Goal: Communication & Community: Share content

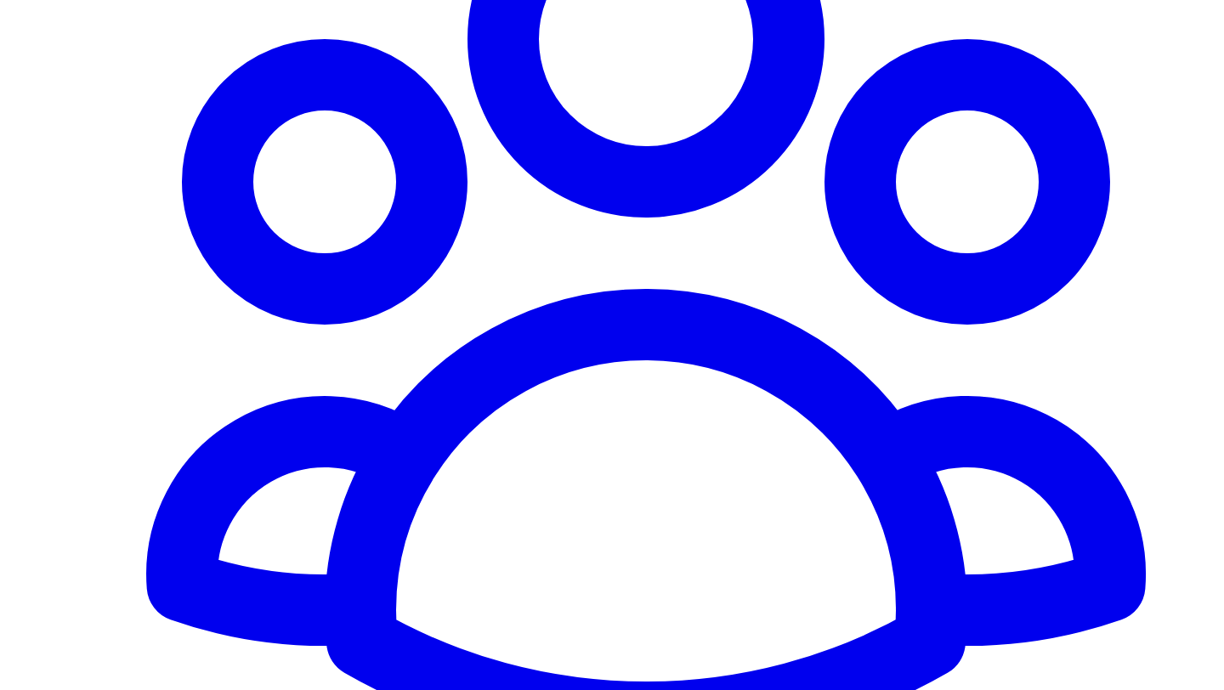
scroll to position [1614, 0]
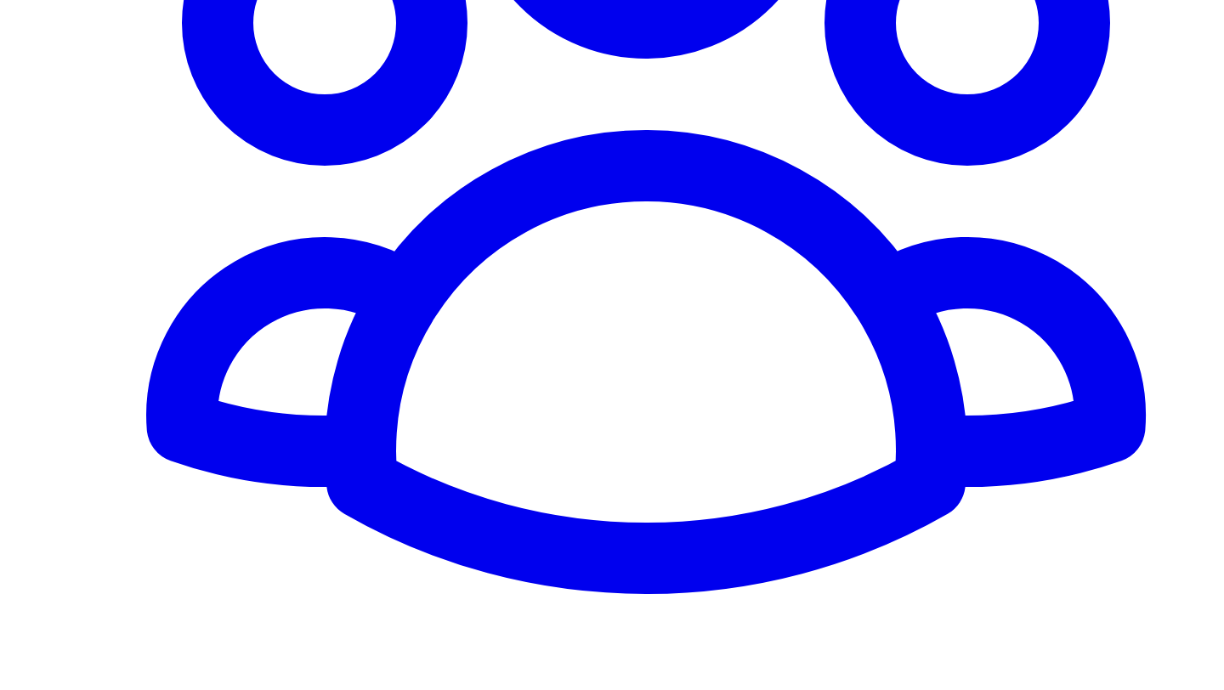
scroll to position [1744, 0]
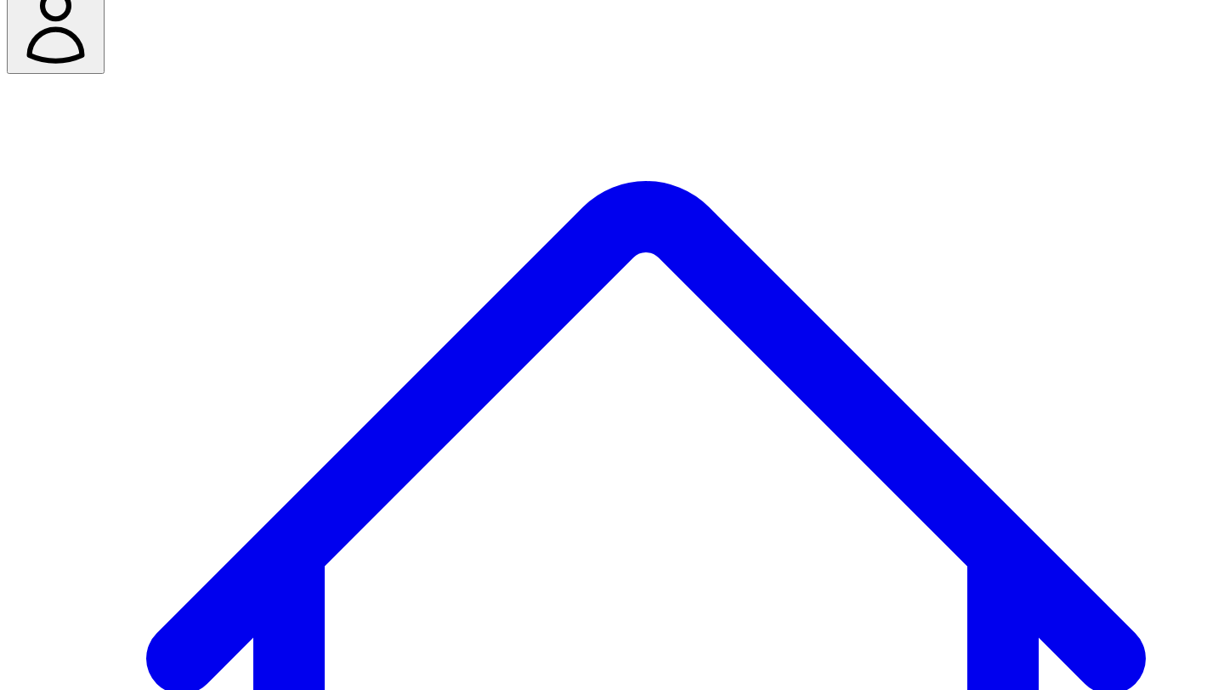
scroll to position [122, 0]
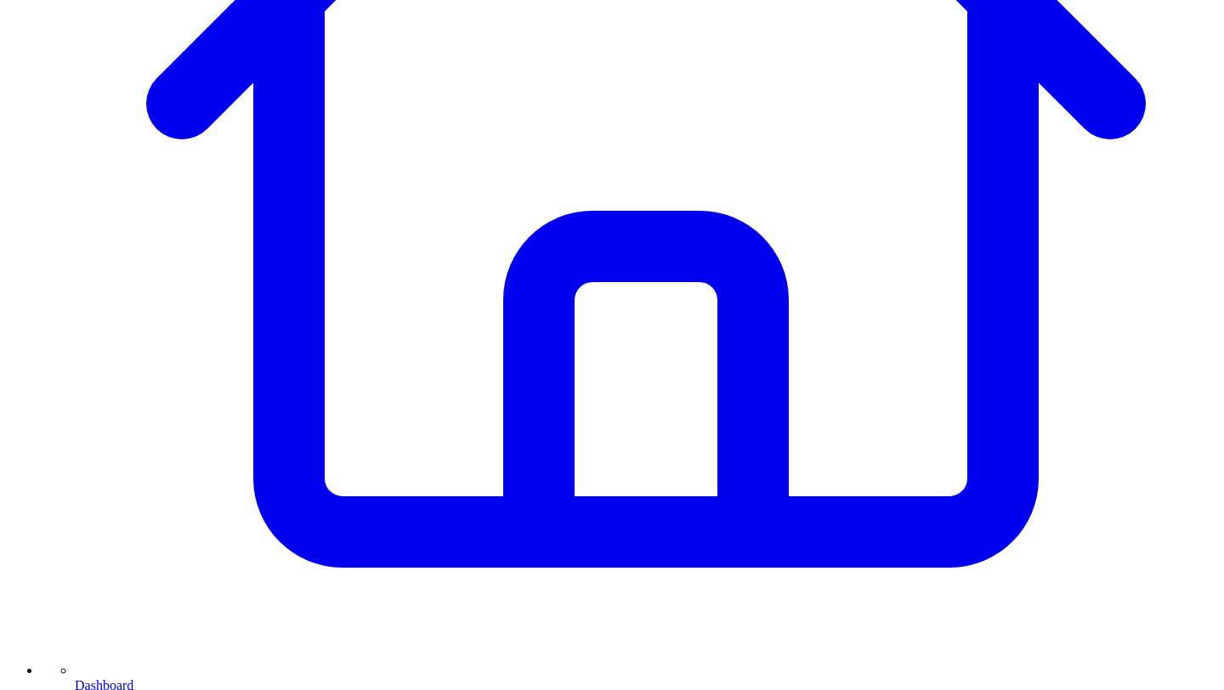
scroll to position [569, 0]
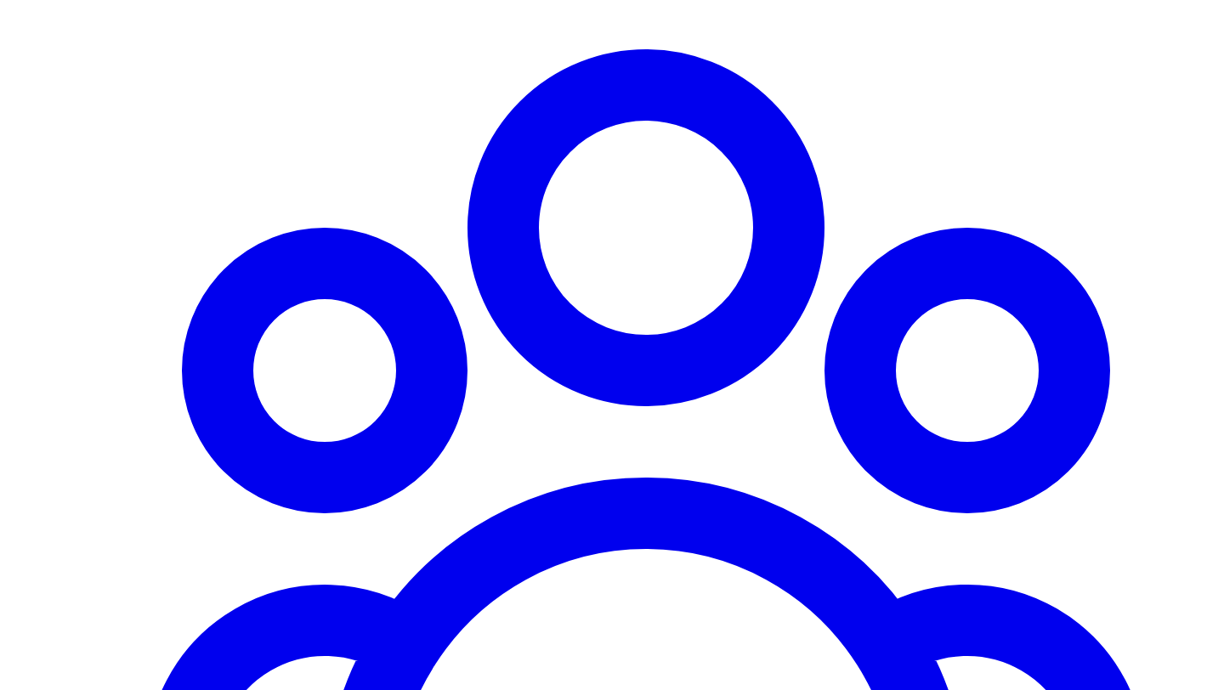
scroll to position [1391, 0]
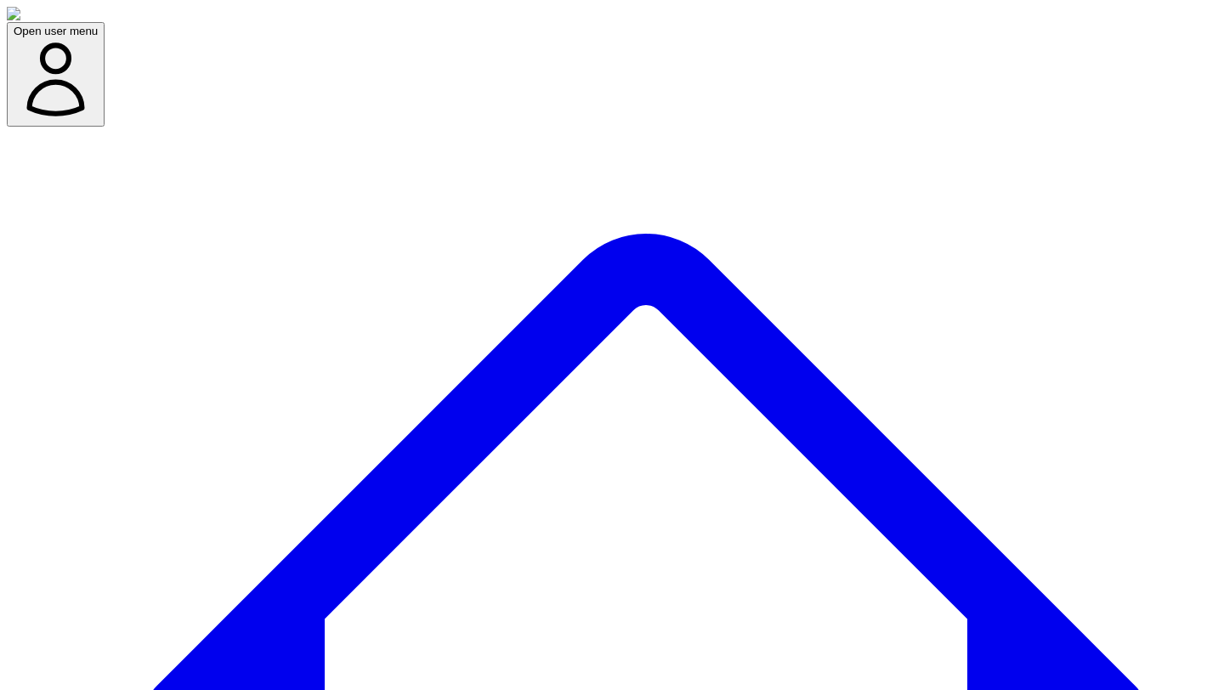
scroll to position [122, 0]
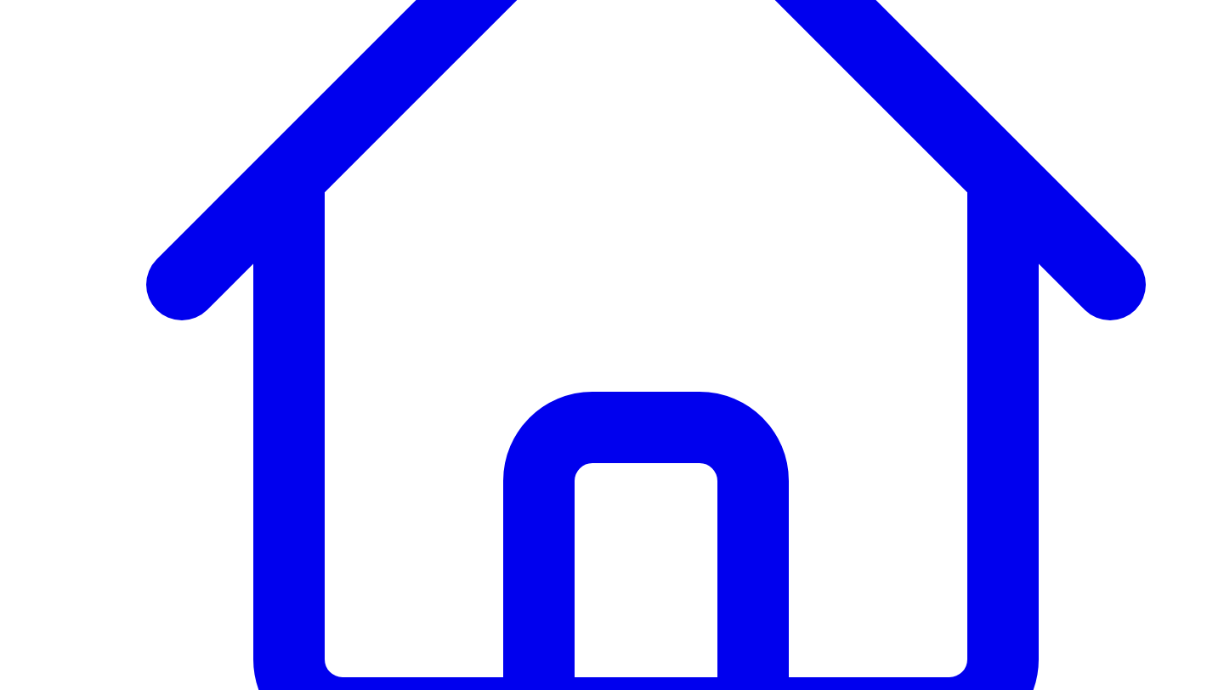
scroll to position [684, 0]
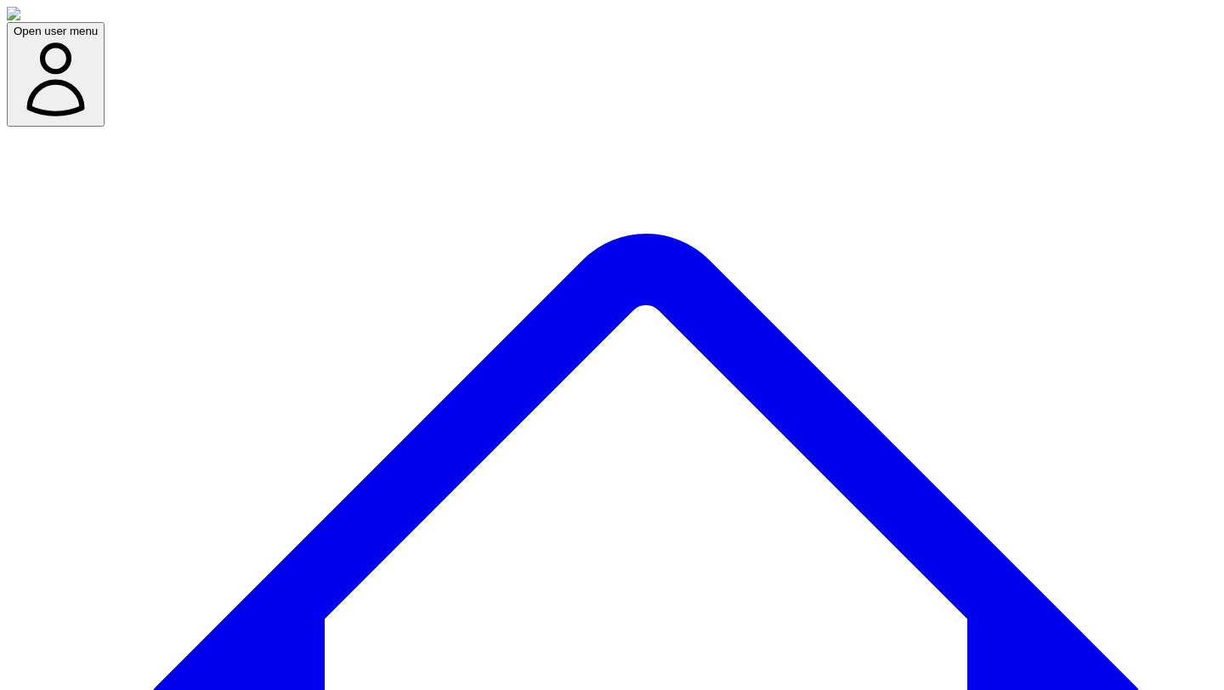
scroll to position [122, 0]
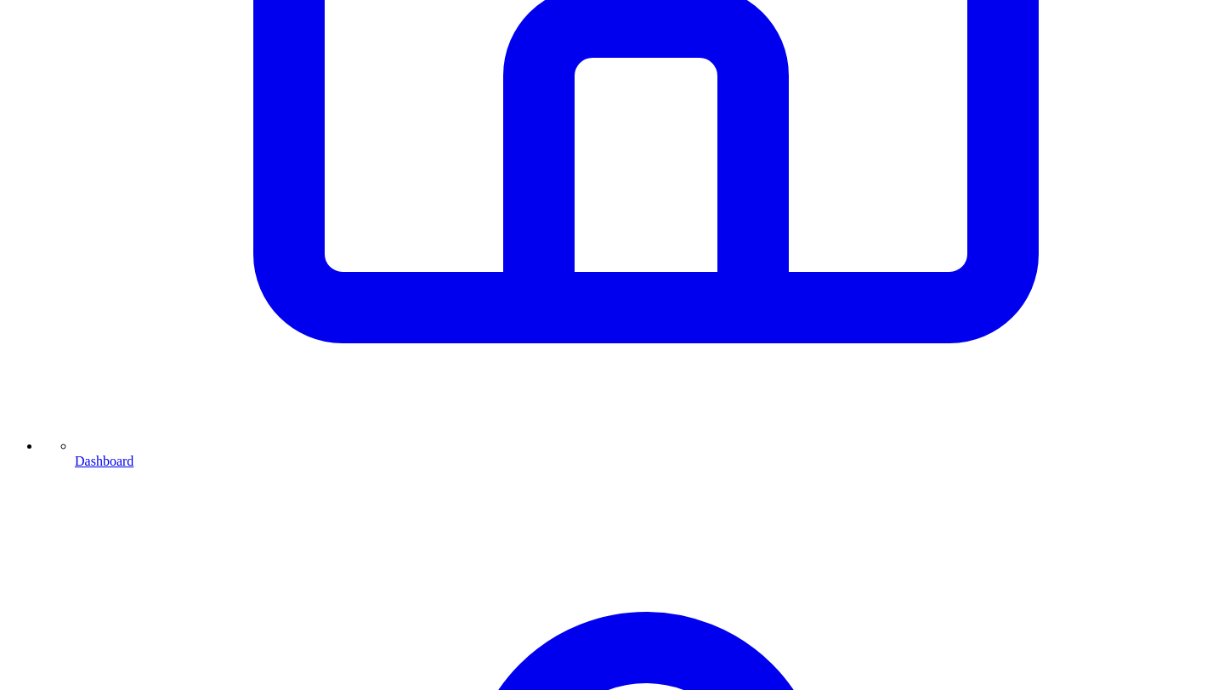
scroll to position [836, 0]
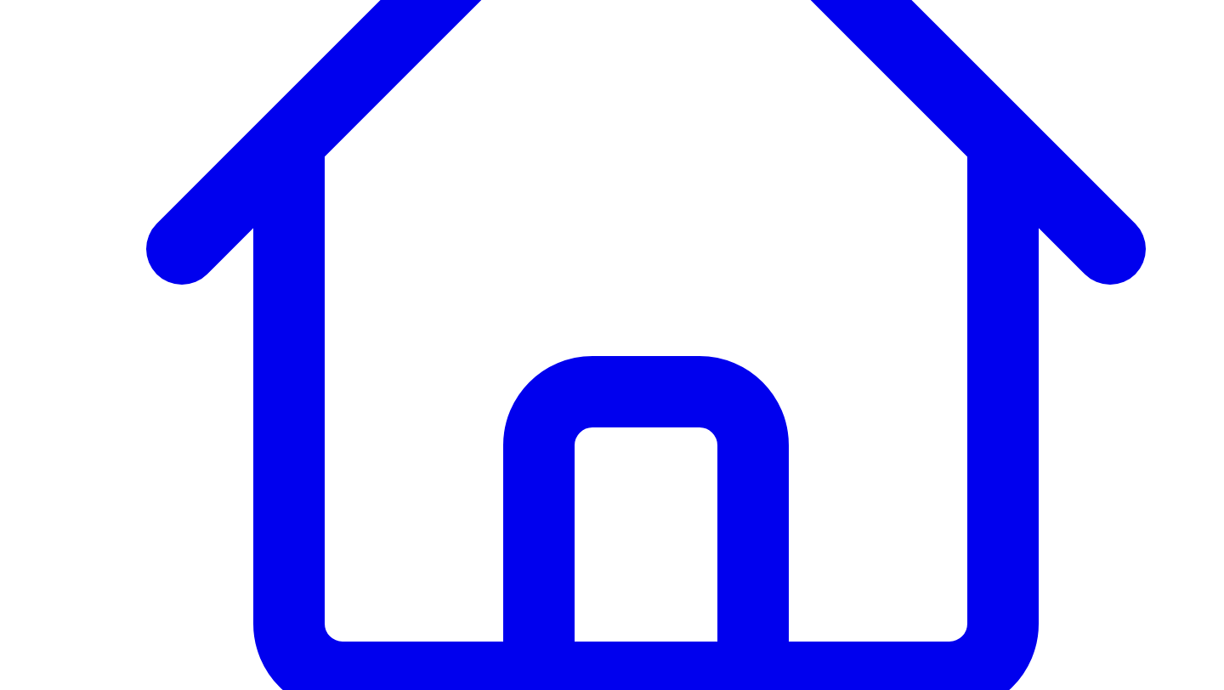
scroll to position [463, 0]
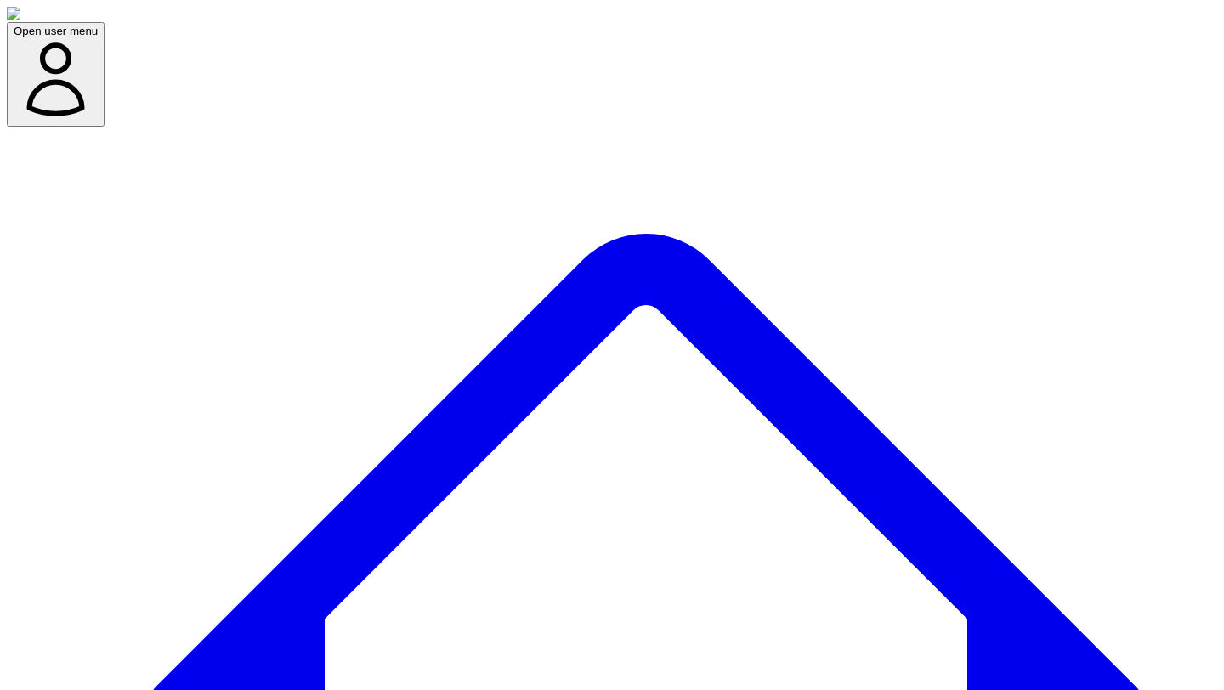
scroll to position [122, 0]
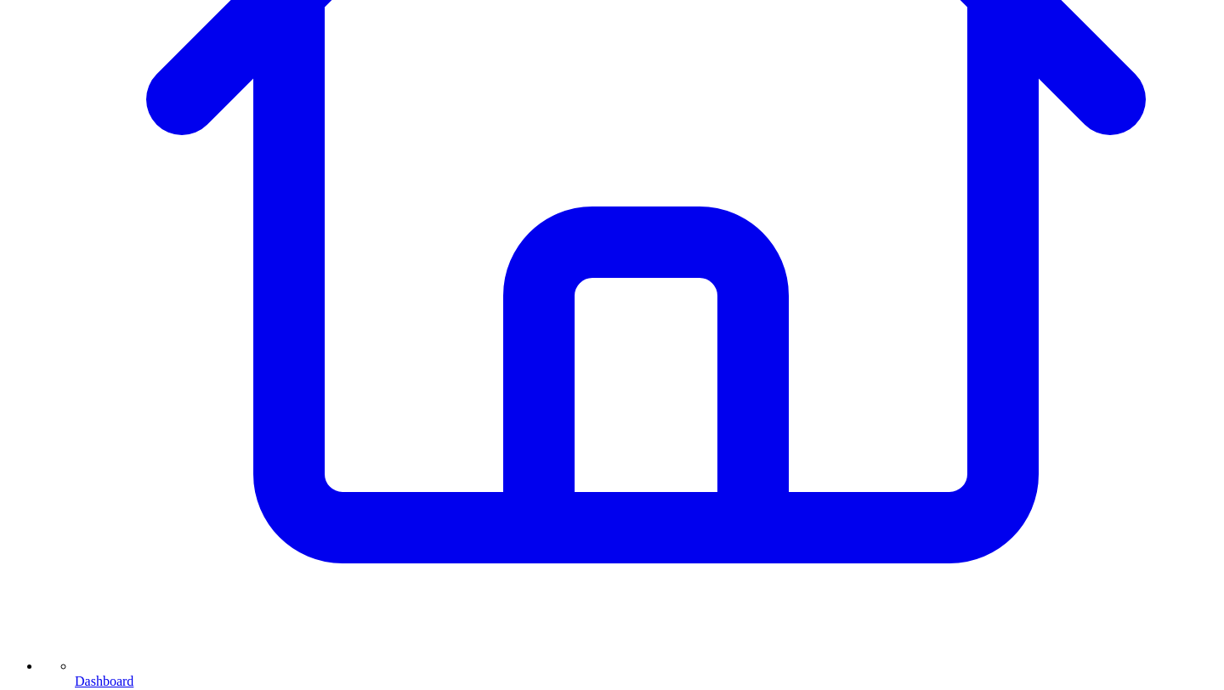
scroll to position [620, 0]
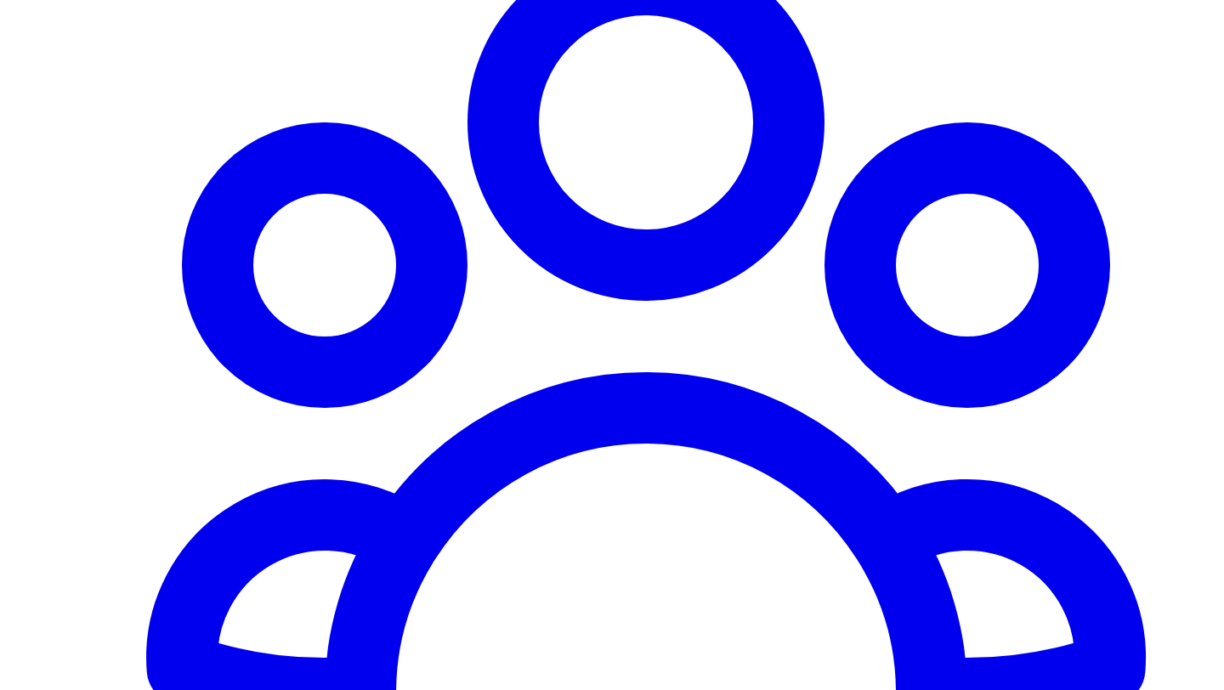
scroll to position [1596, 0]
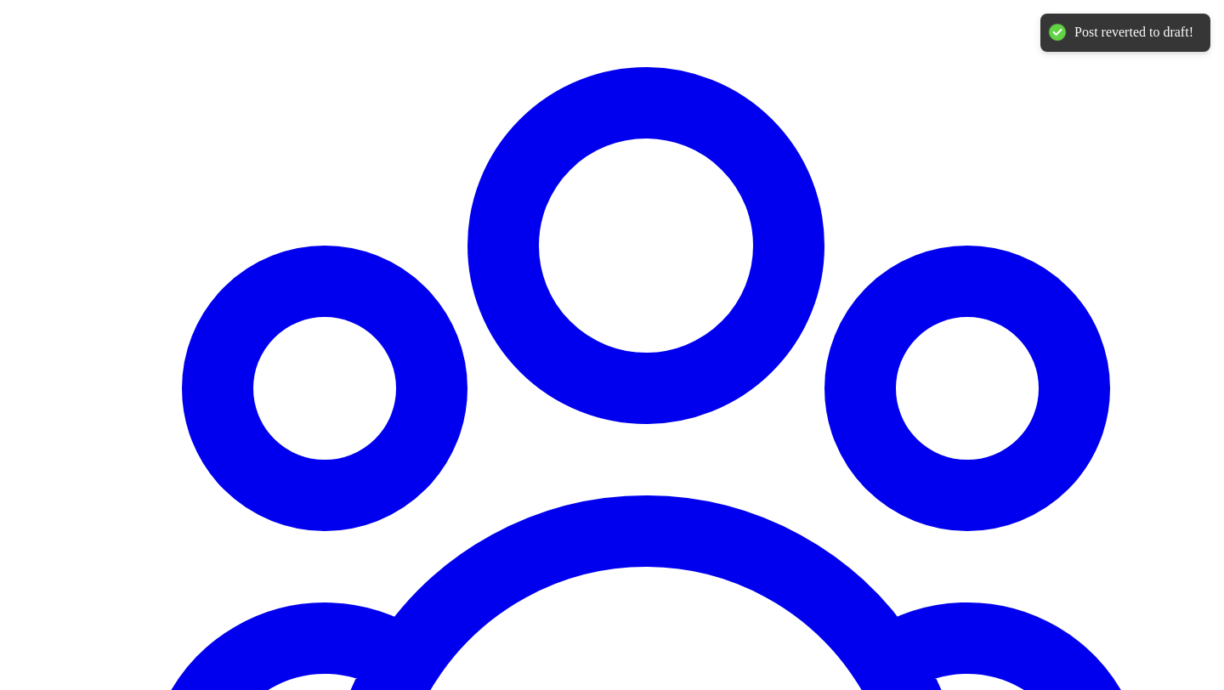
scroll to position [1371, 0]
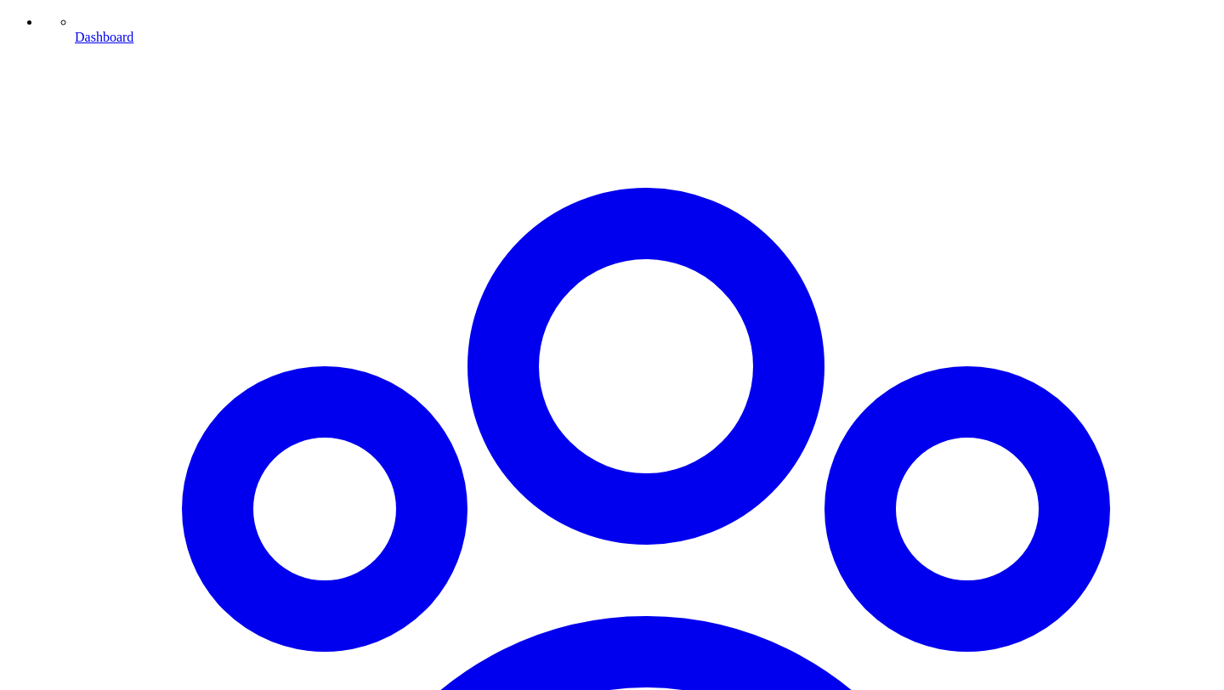
scroll to position [1242, 0]
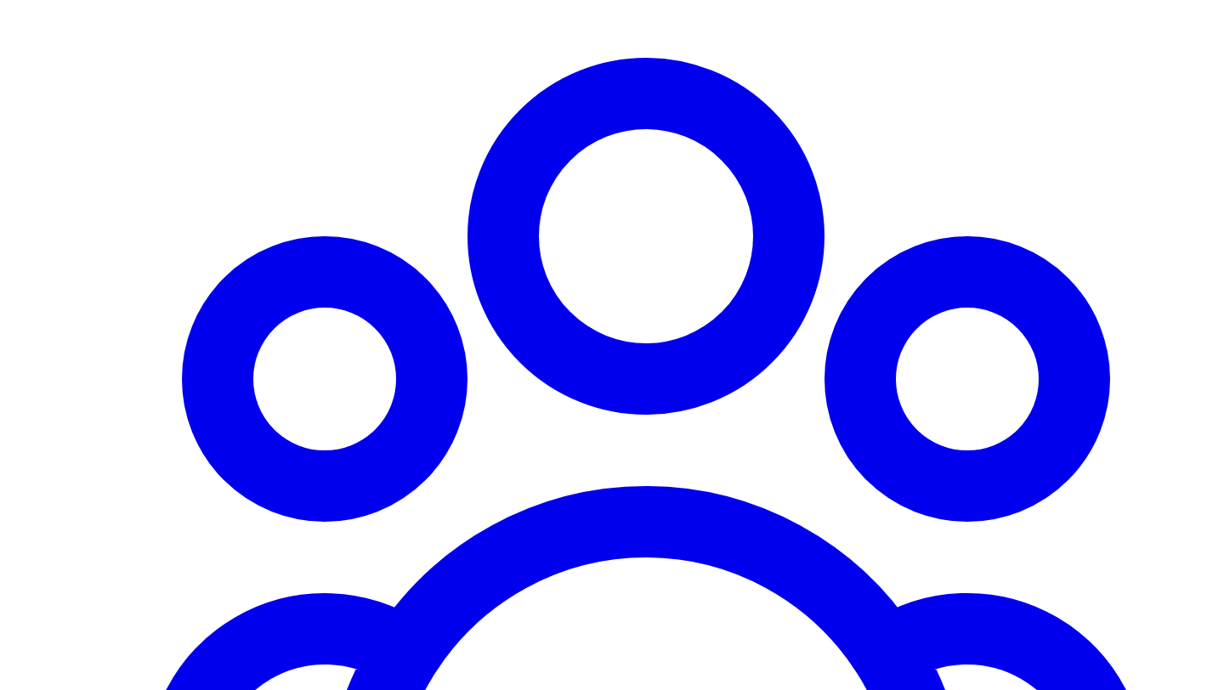
scroll to position [1448, 0]
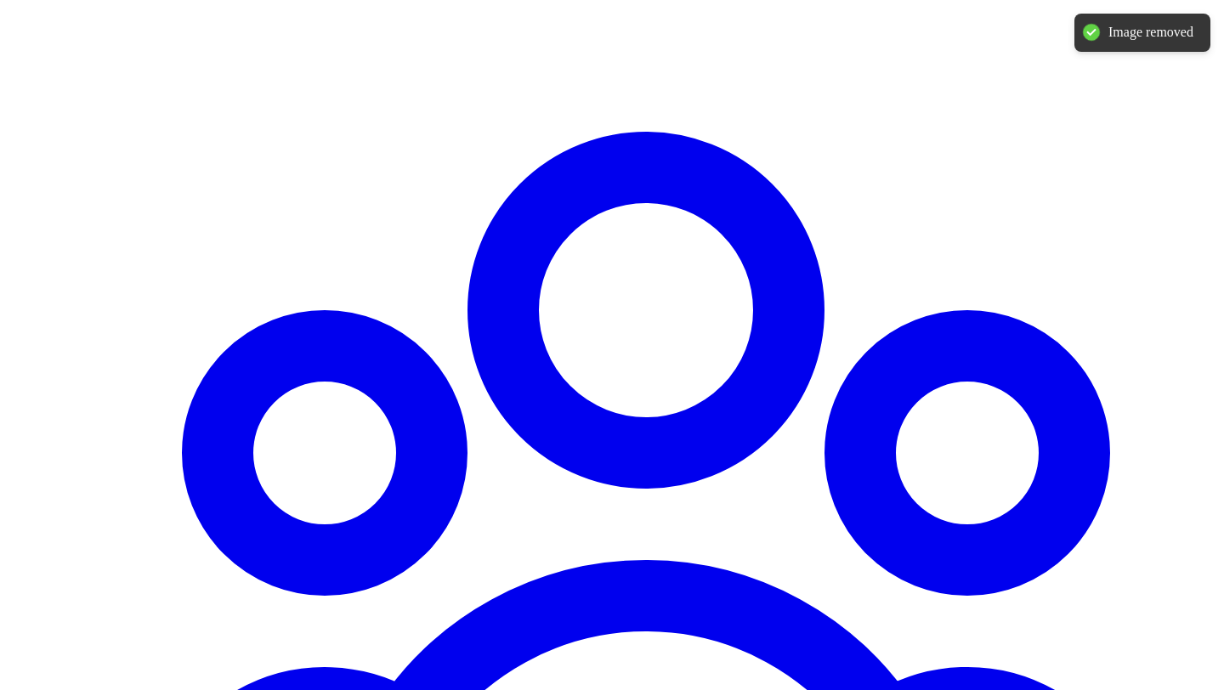
scroll to position [1288, 0]
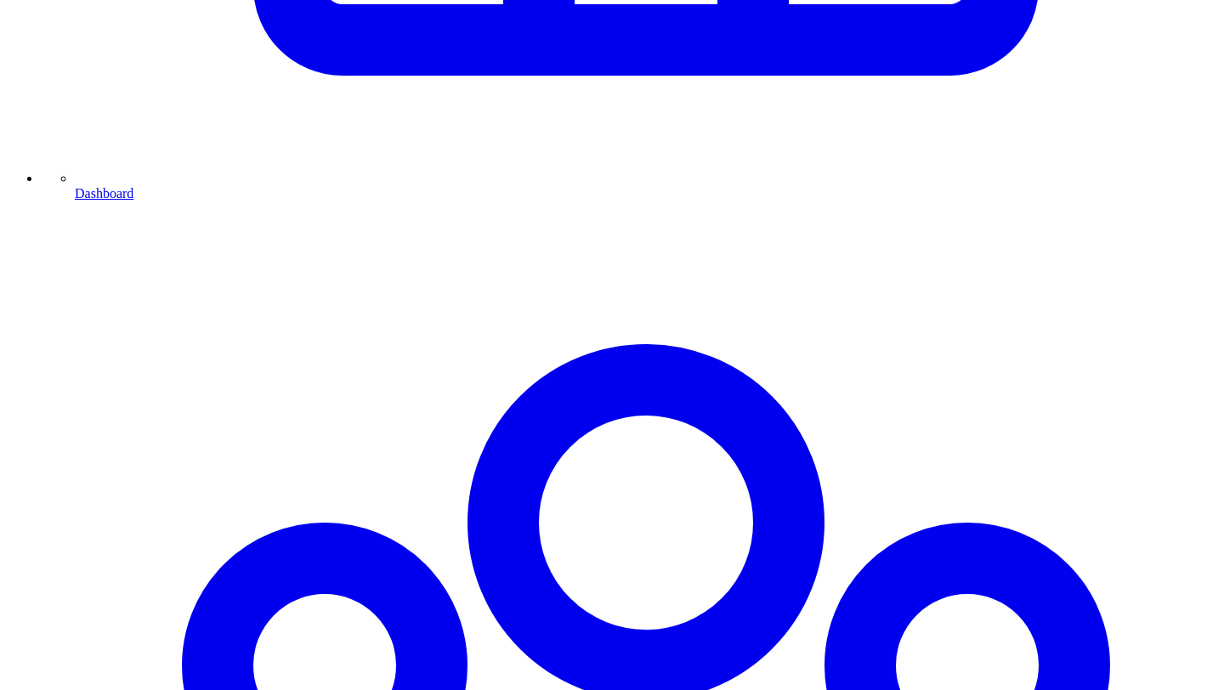
scroll to position [1127, 0]
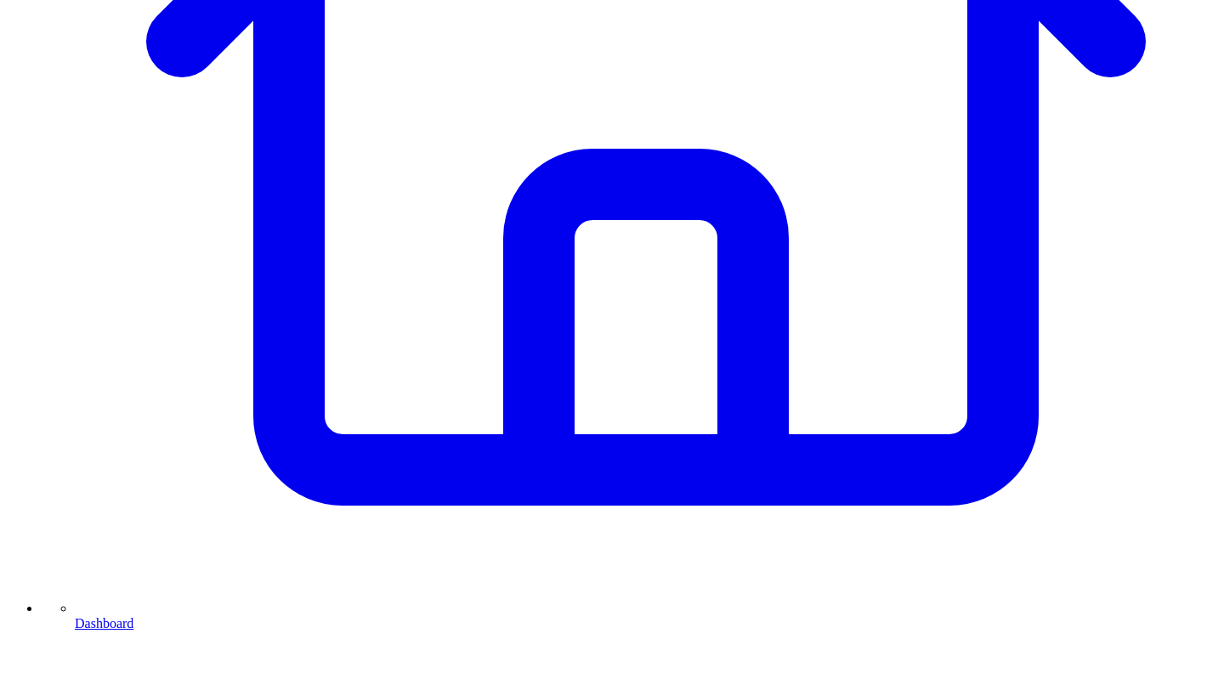
scroll to position [667, 0]
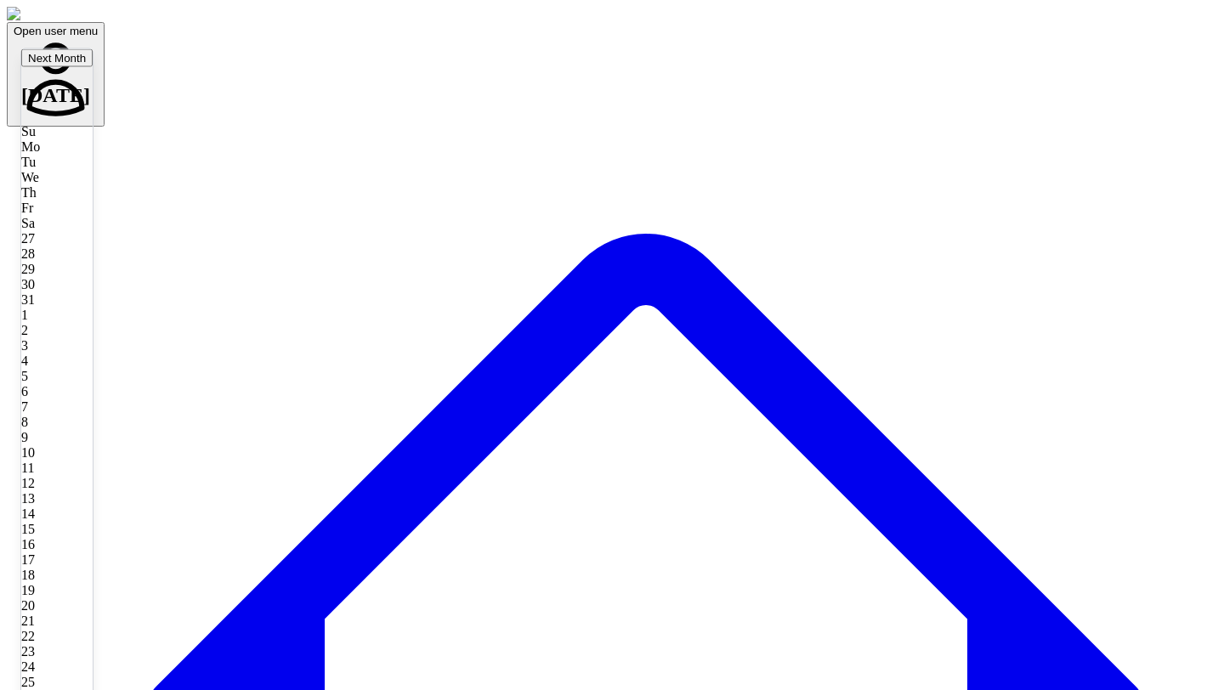
type input "**********"
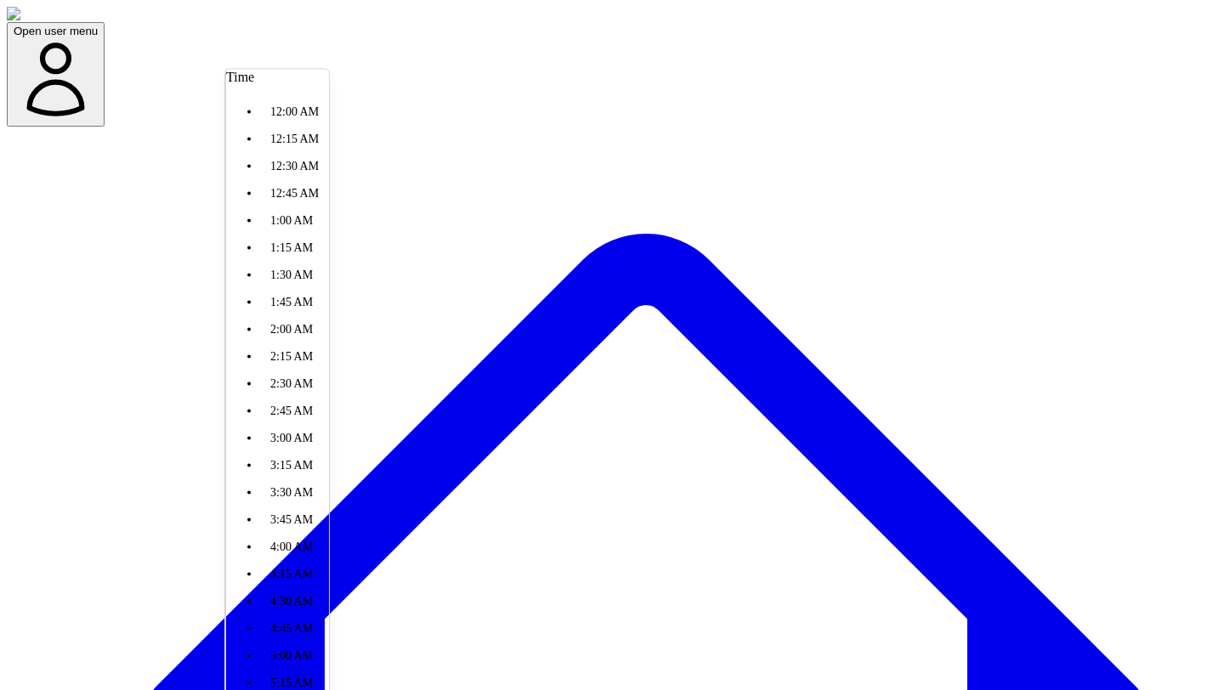
type input "********"
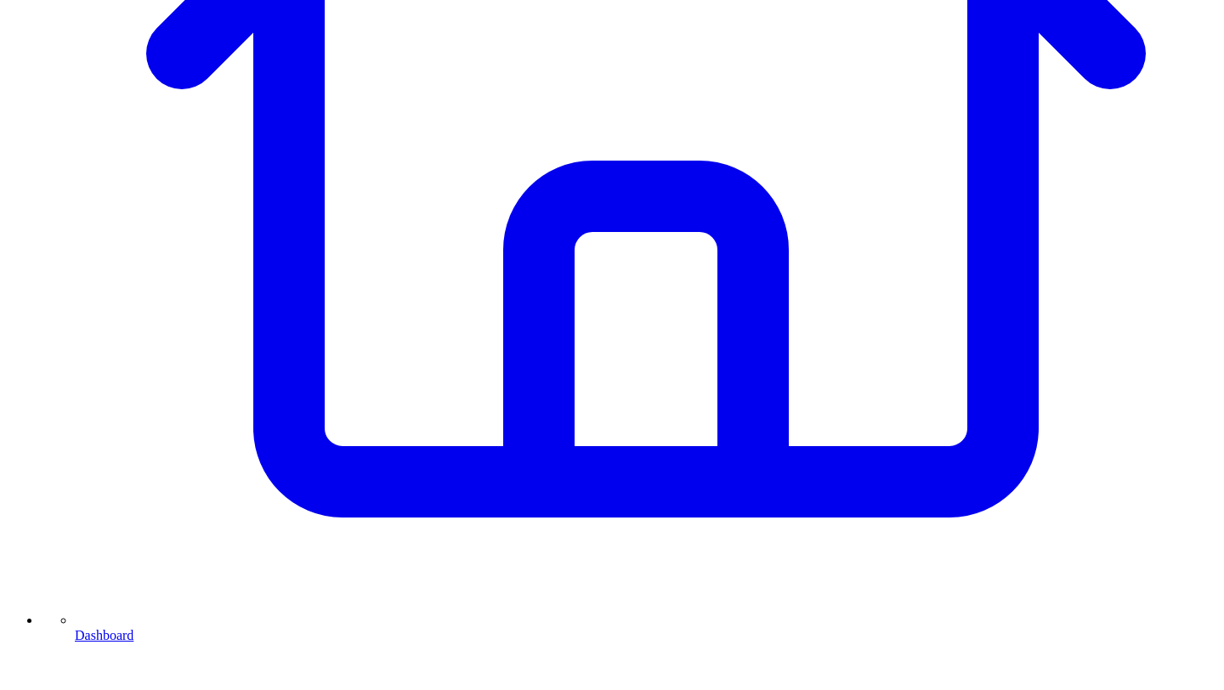
scroll to position [618, 0]
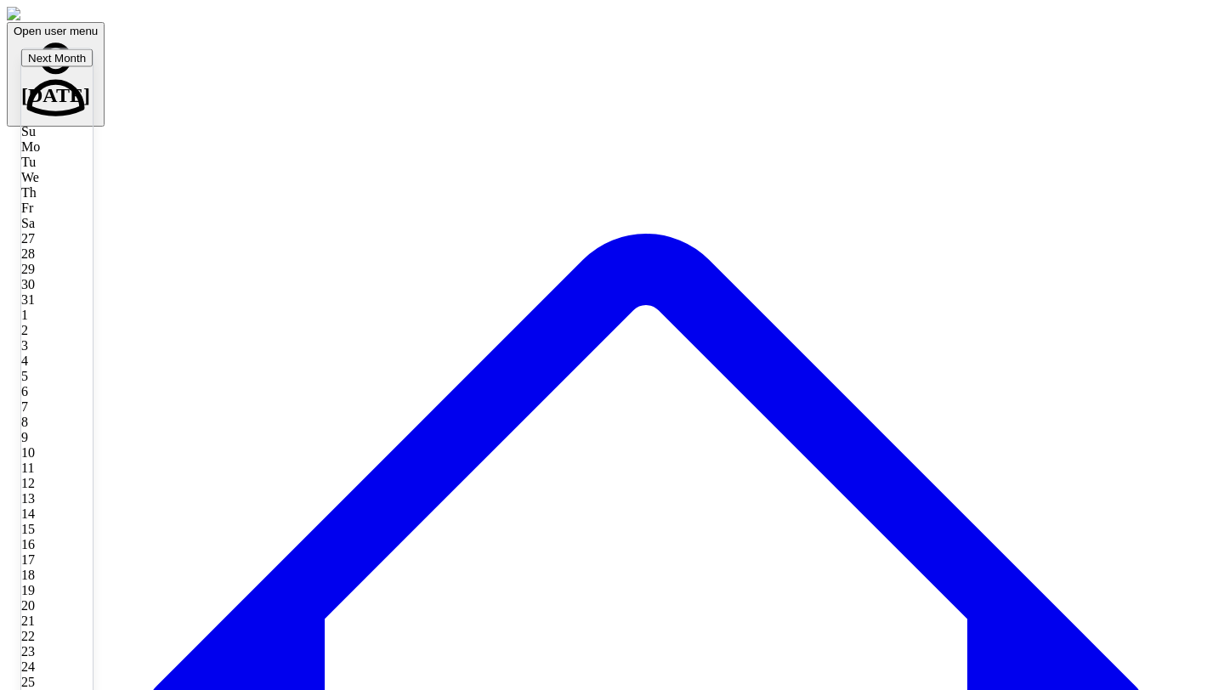
type input "**********"
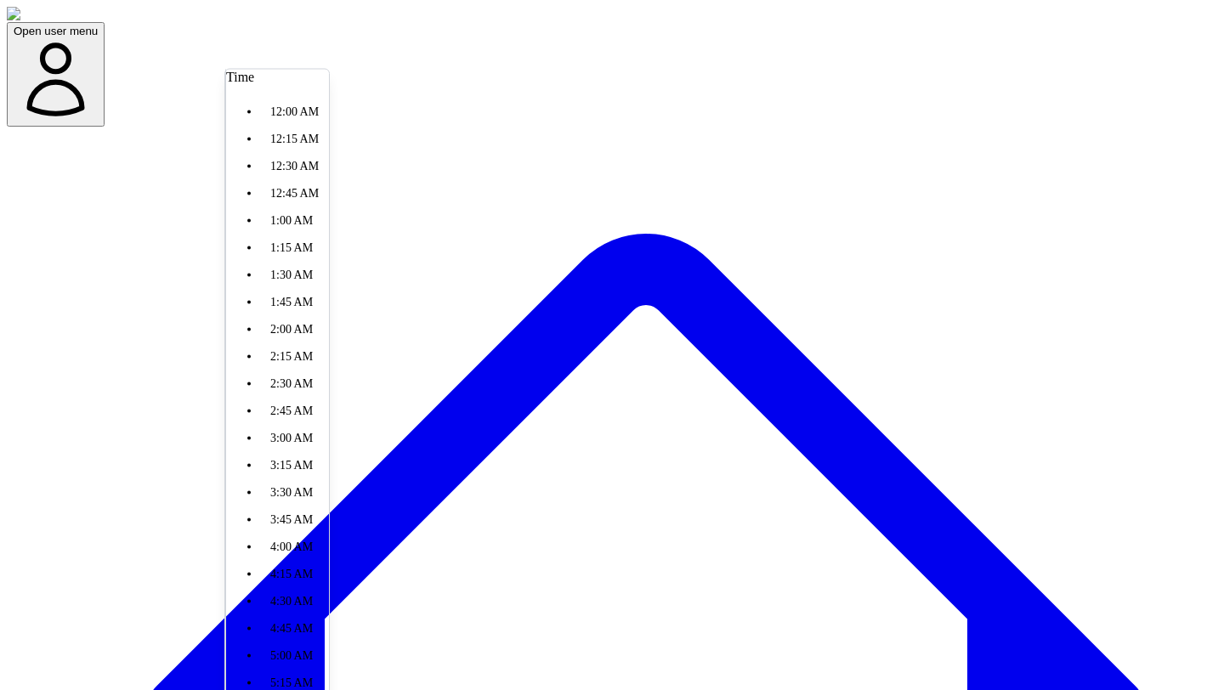
scroll to position [2193, 0]
type input "********"
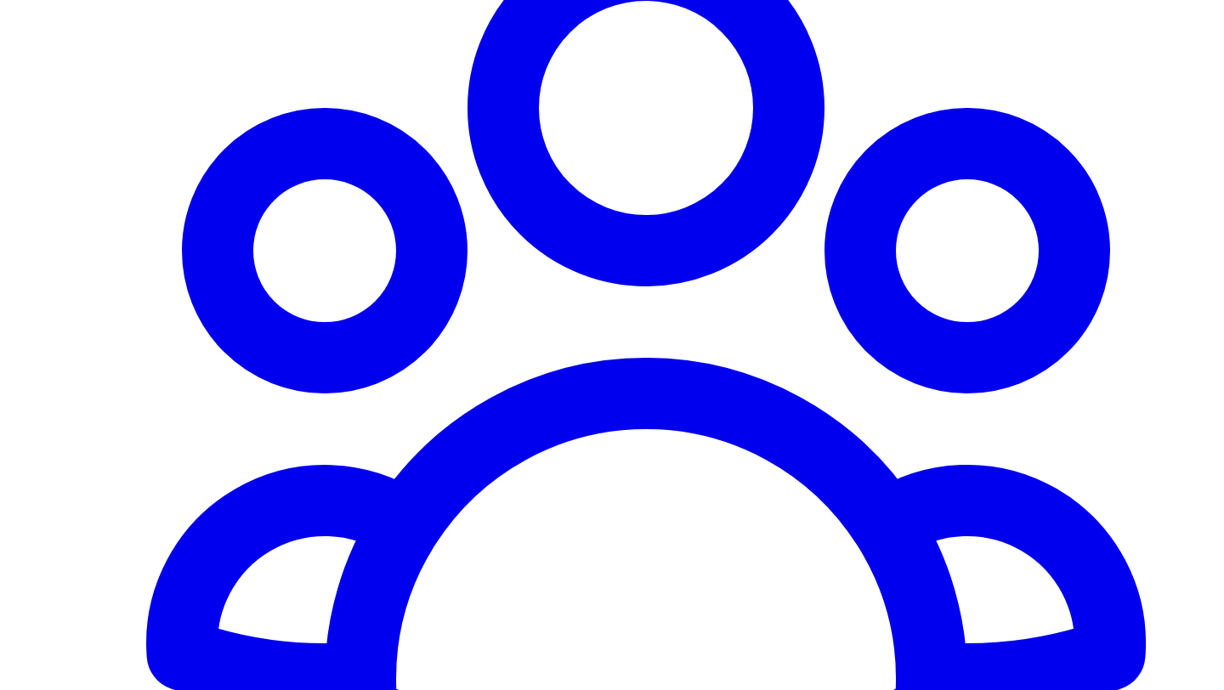
scroll to position [1518, 0]
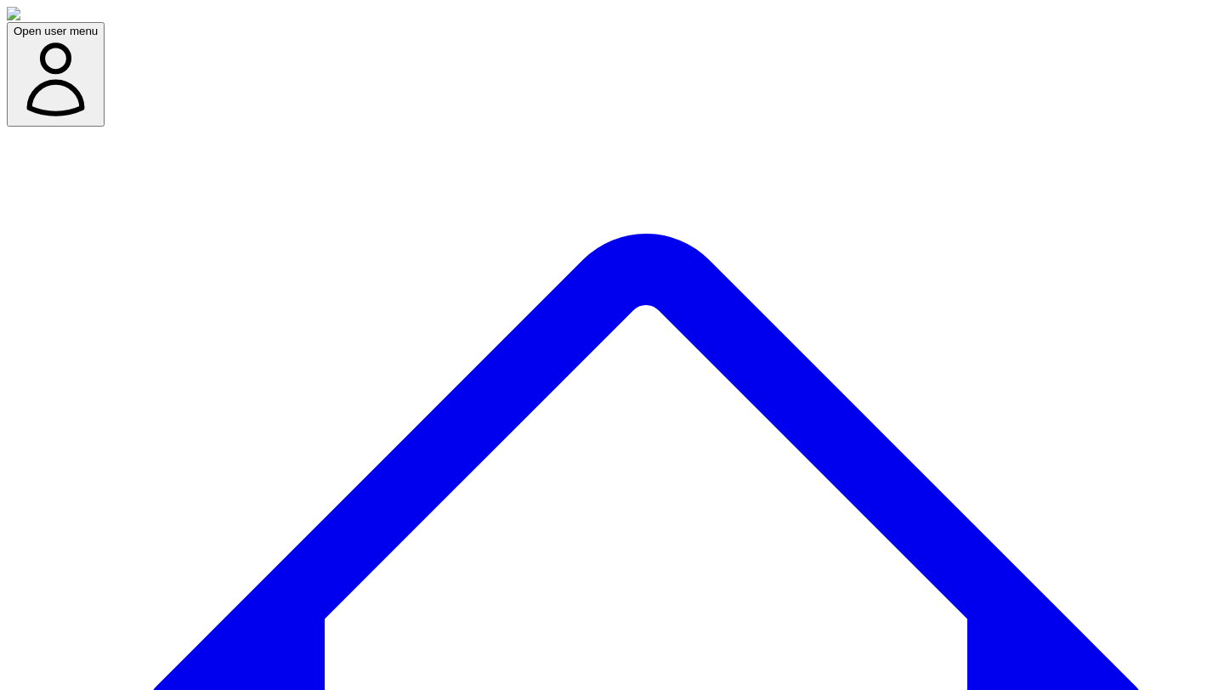
scroll to position [122, 0]
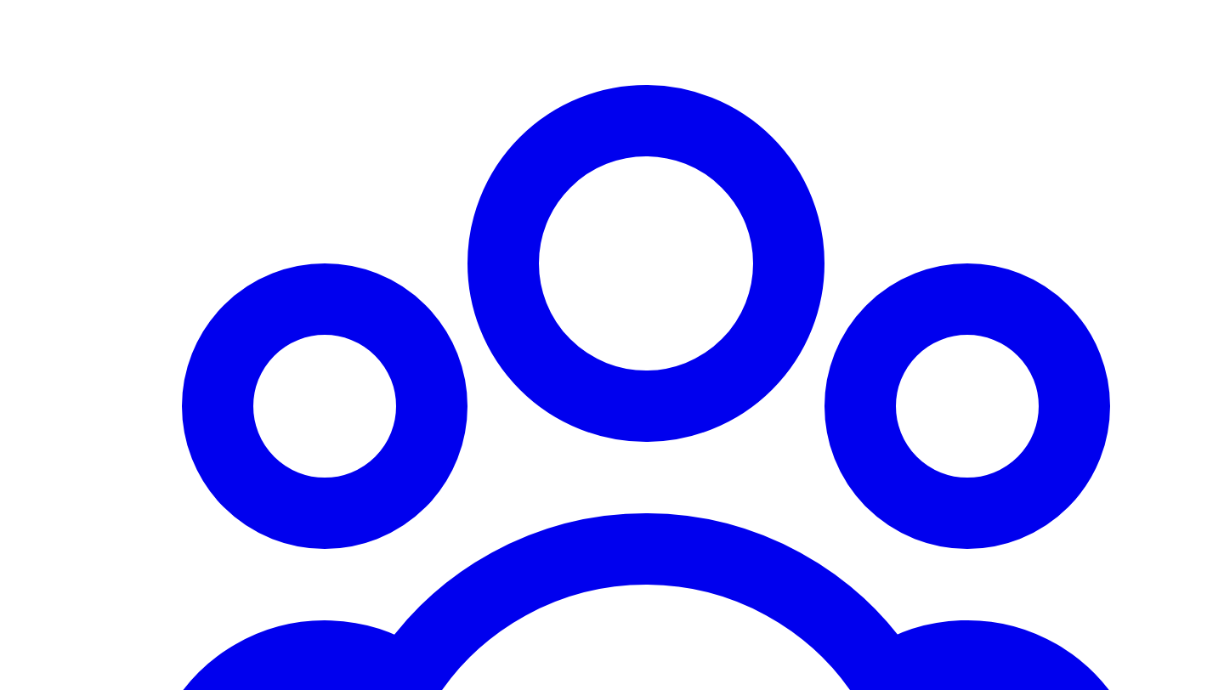
scroll to position [1372, 0]
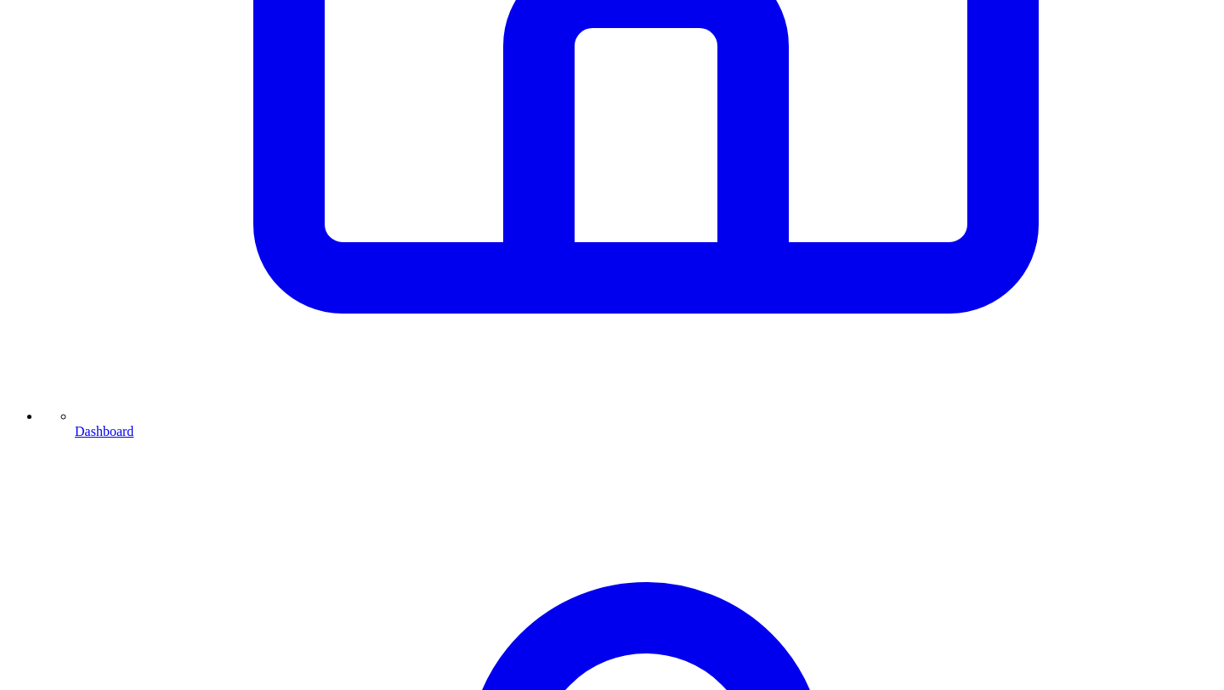
scroll to position [502, 0]
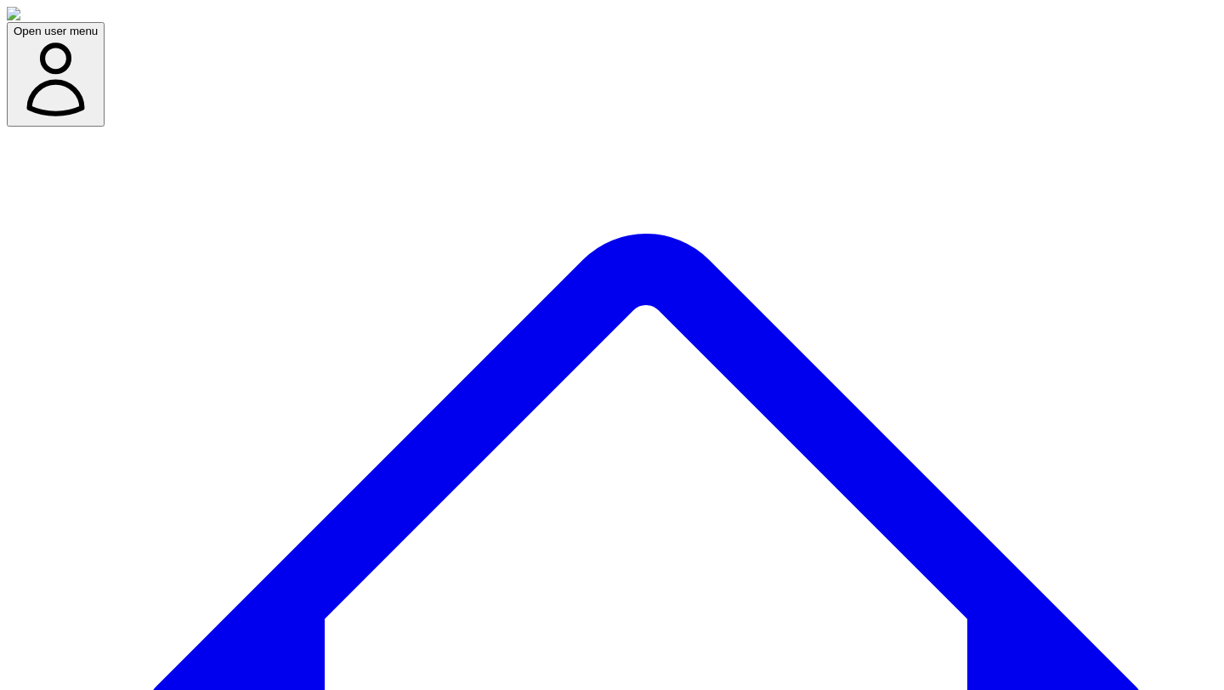
scroll to position [122, 0]
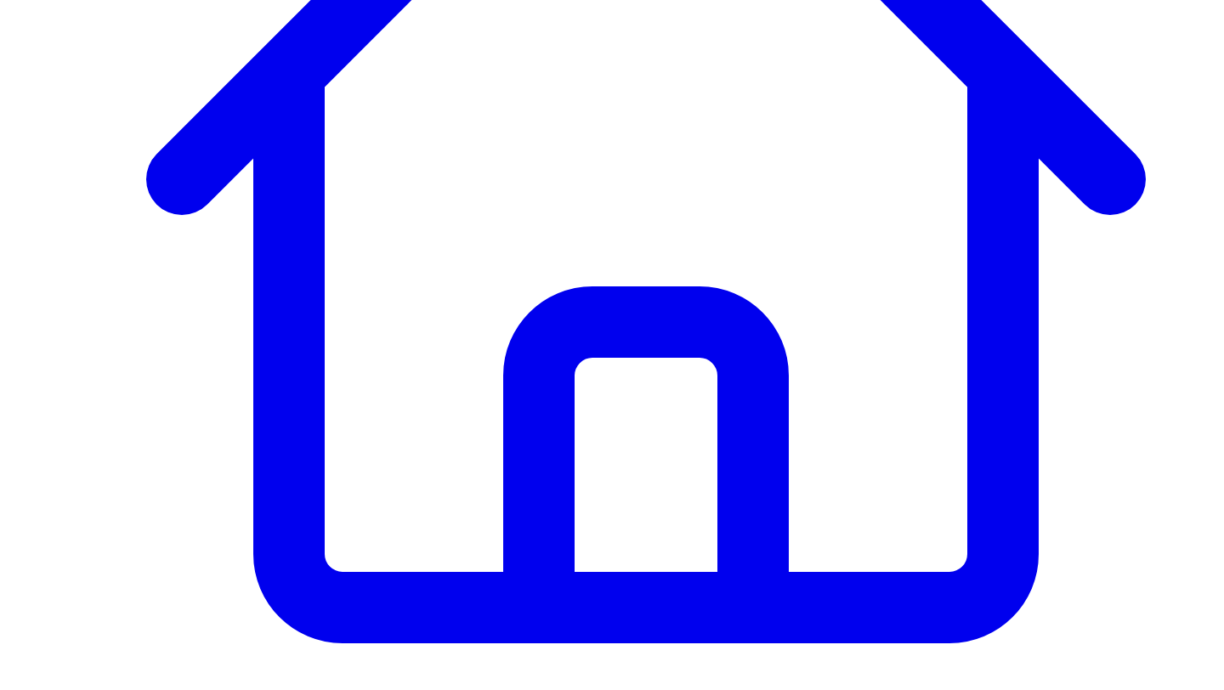
scroll to position [508, 0]
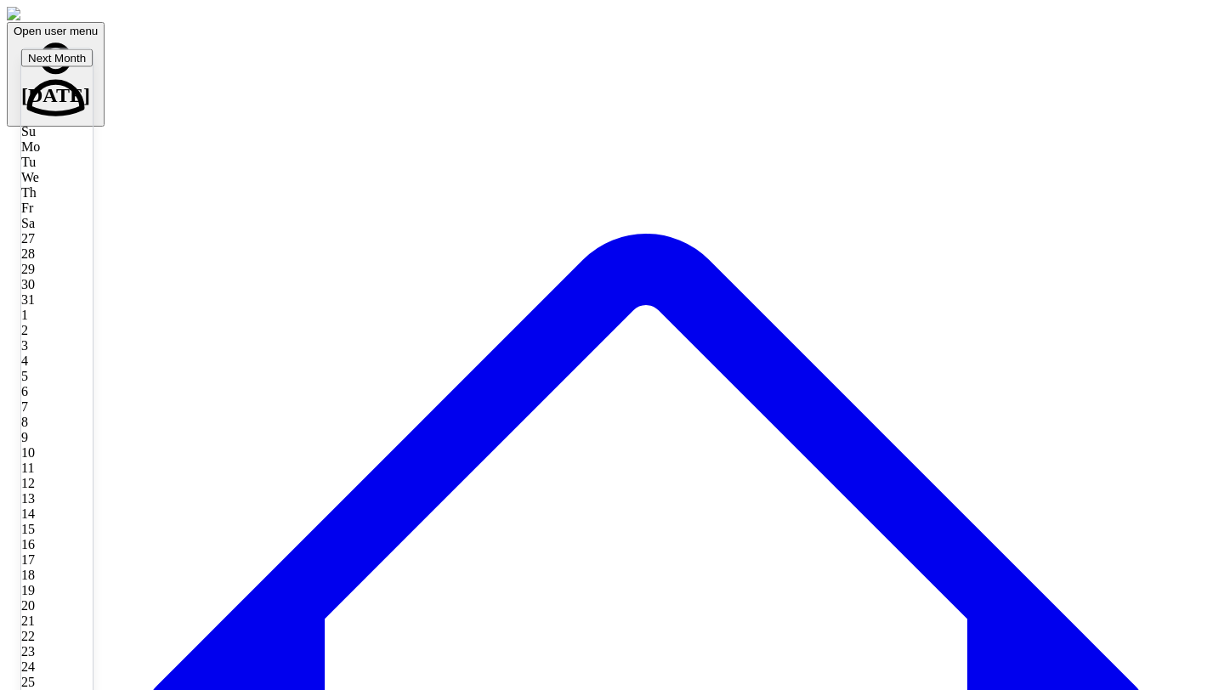
type input "**********"
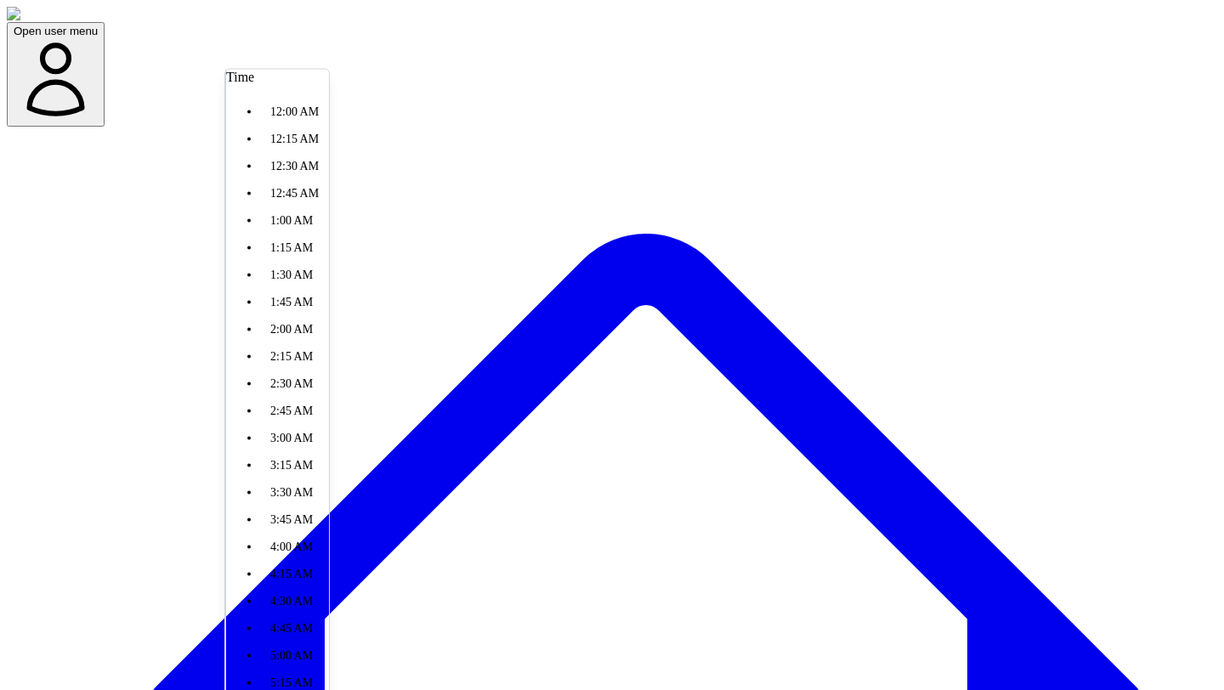
scroll to position [2233, 0]
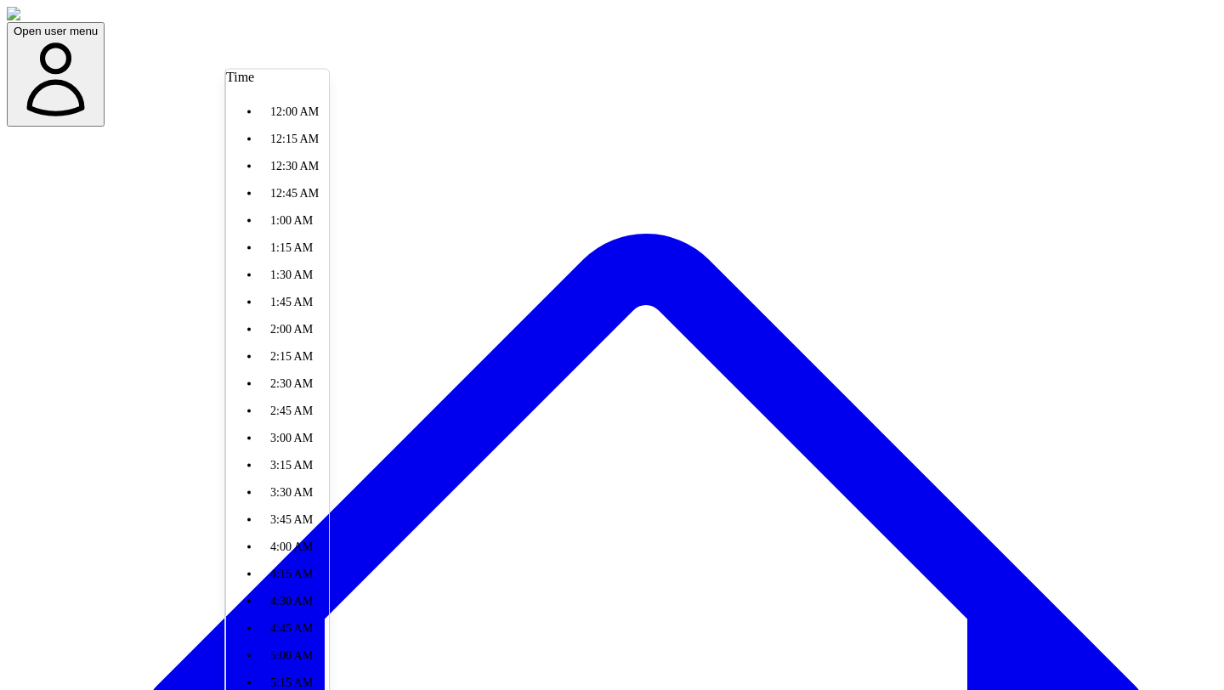
scroll to position [2244, 0]
type input "********"
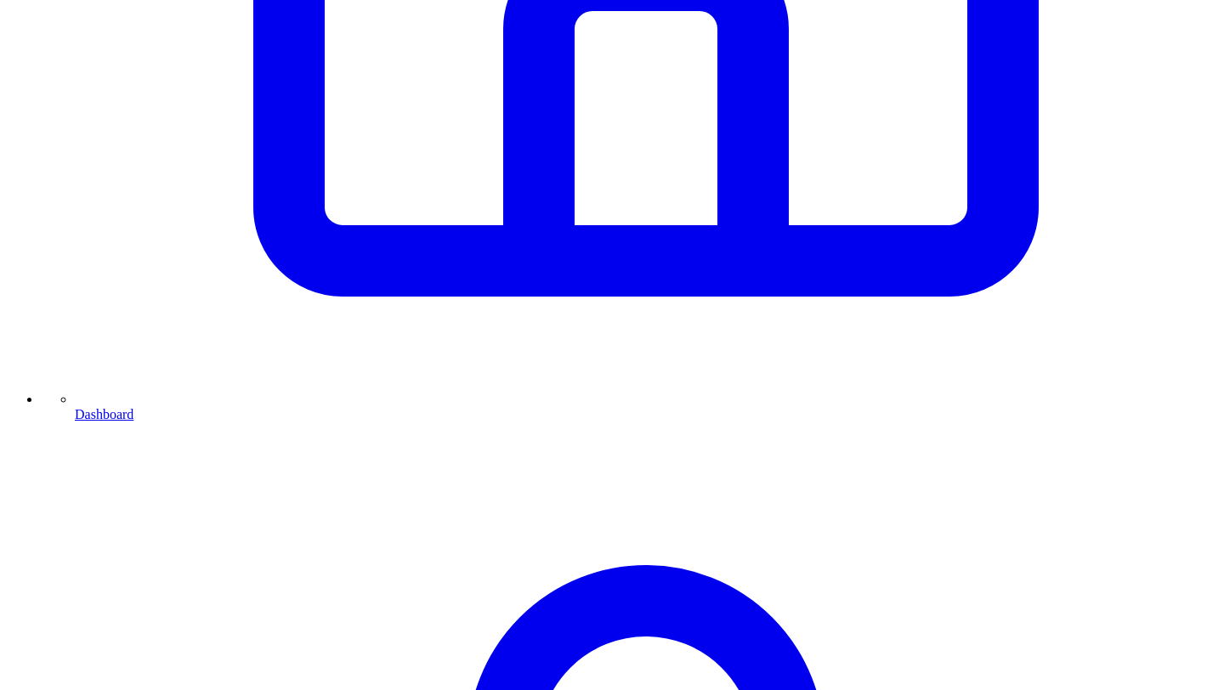
scroll to position [888, 0]
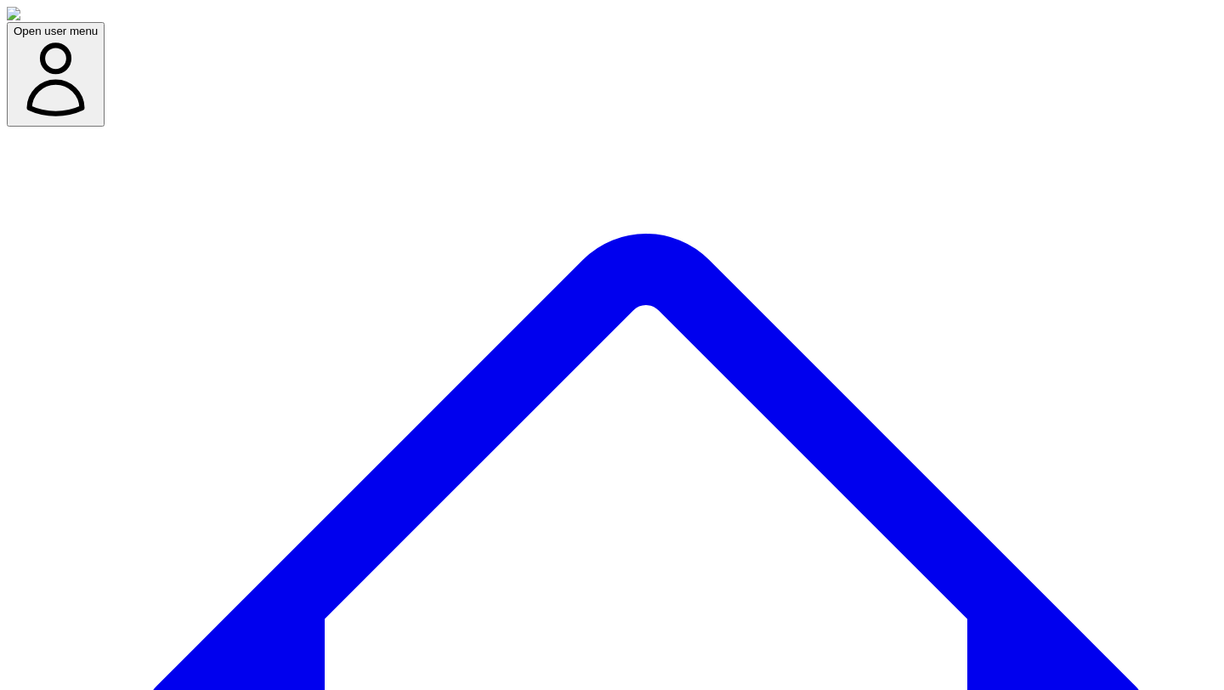
scroll to position [122, 0]
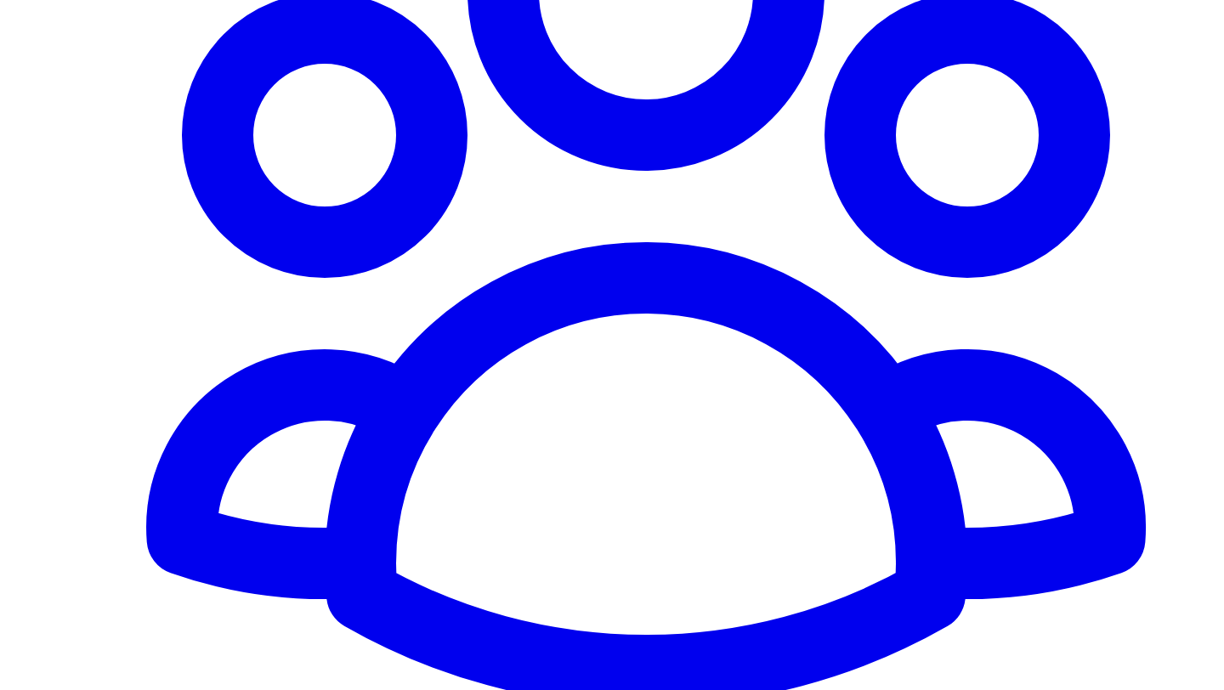
scroll to position [1650, 0]
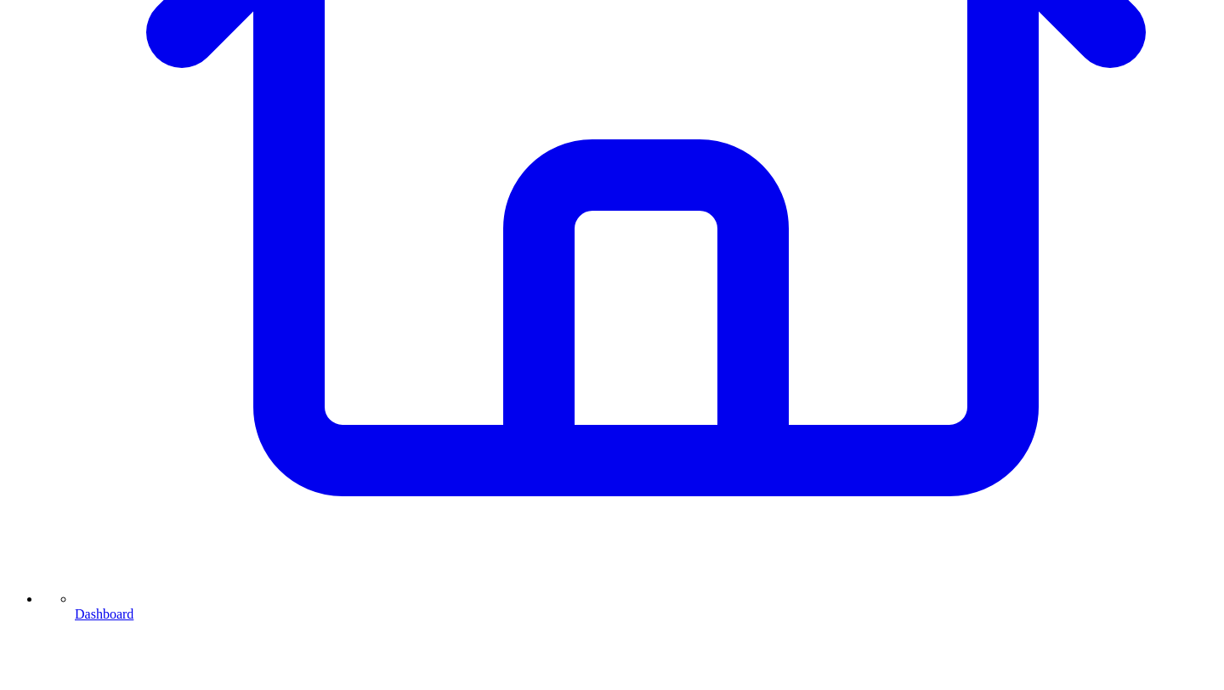
scroll to position [661, 0]
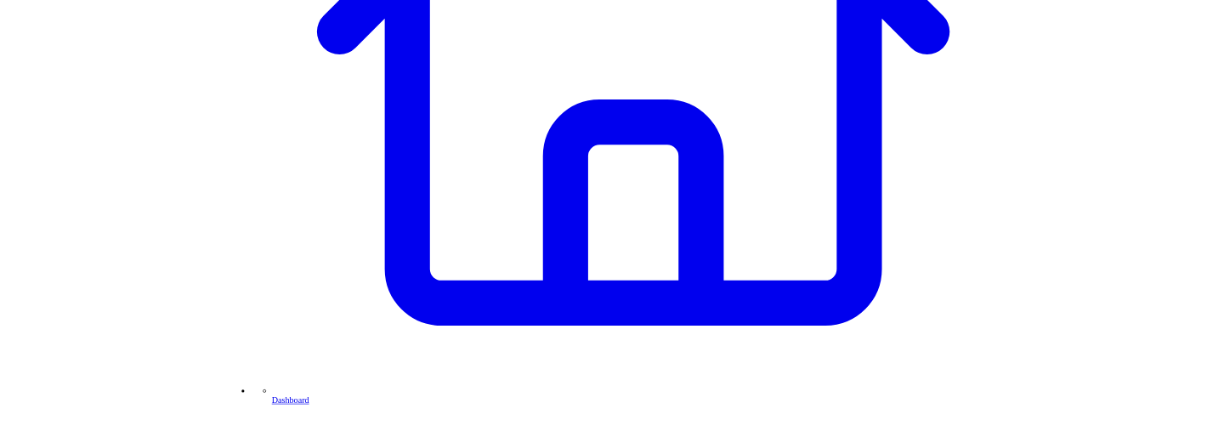
scroll to position [0, 0]
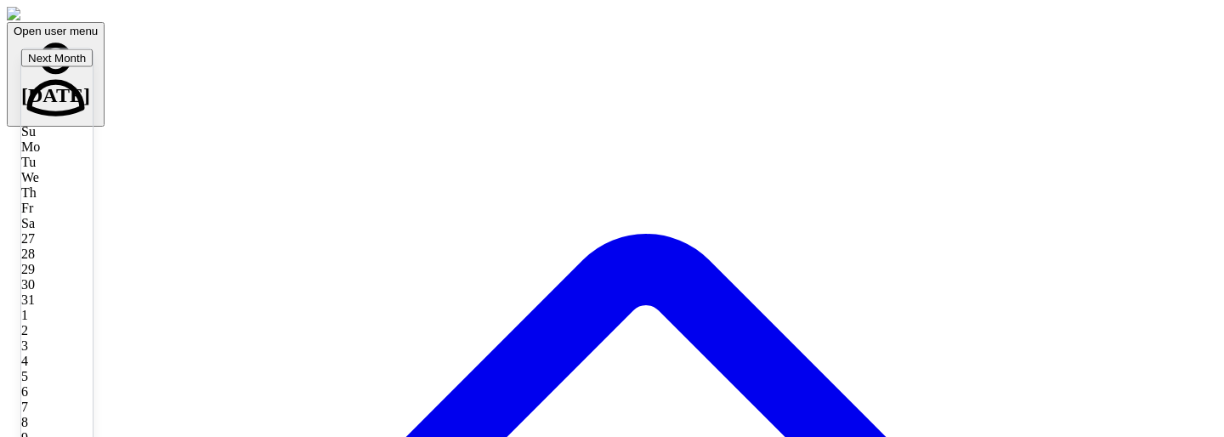
type input "**********"
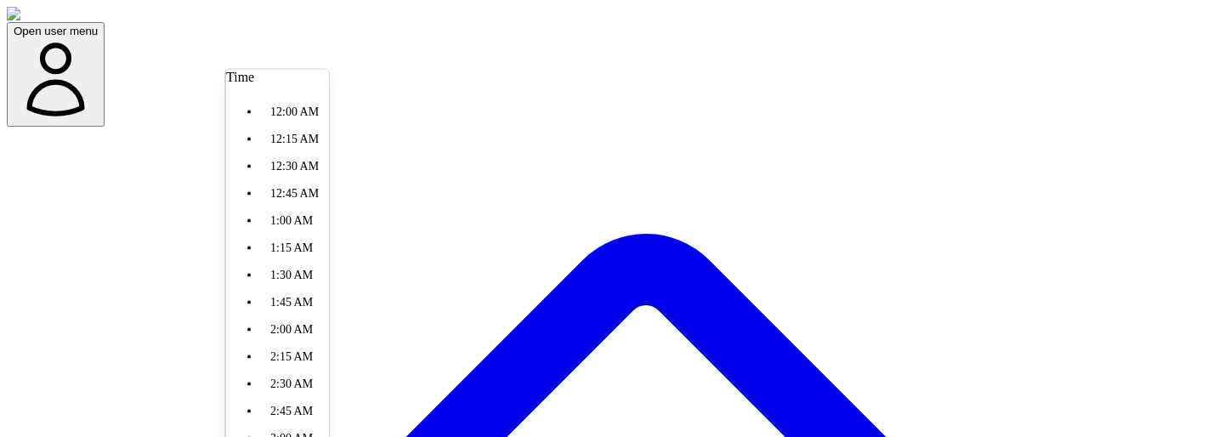
type input "********"
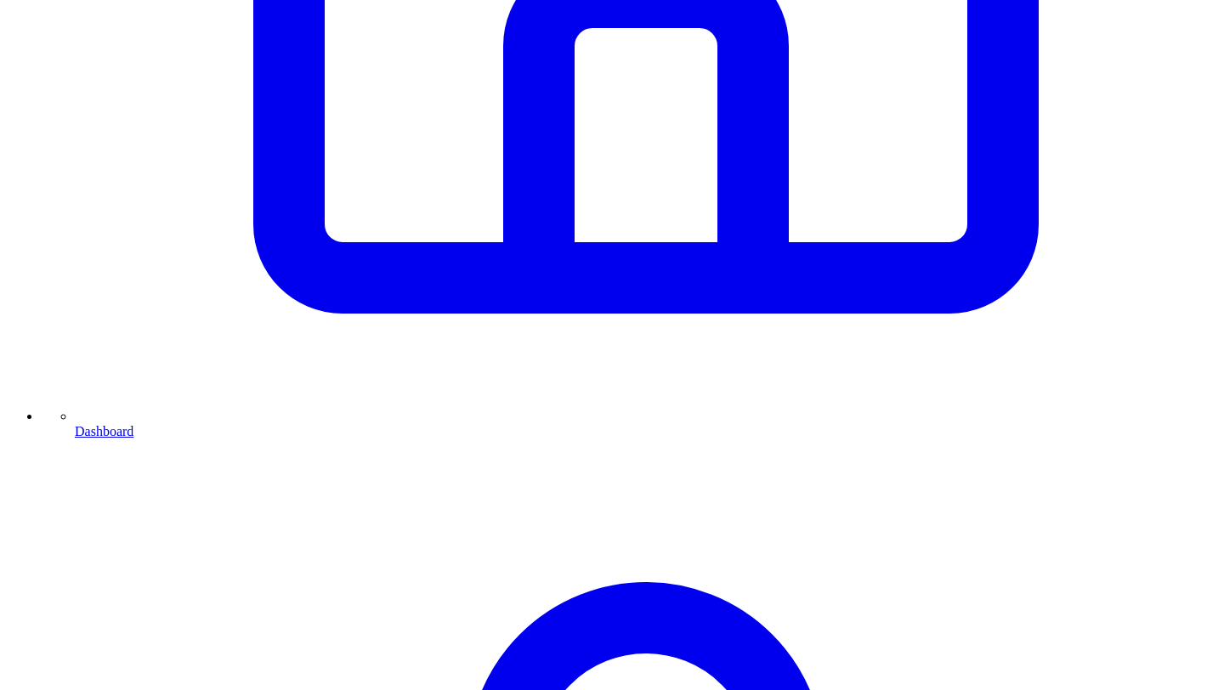
scroll to position [780, 0]
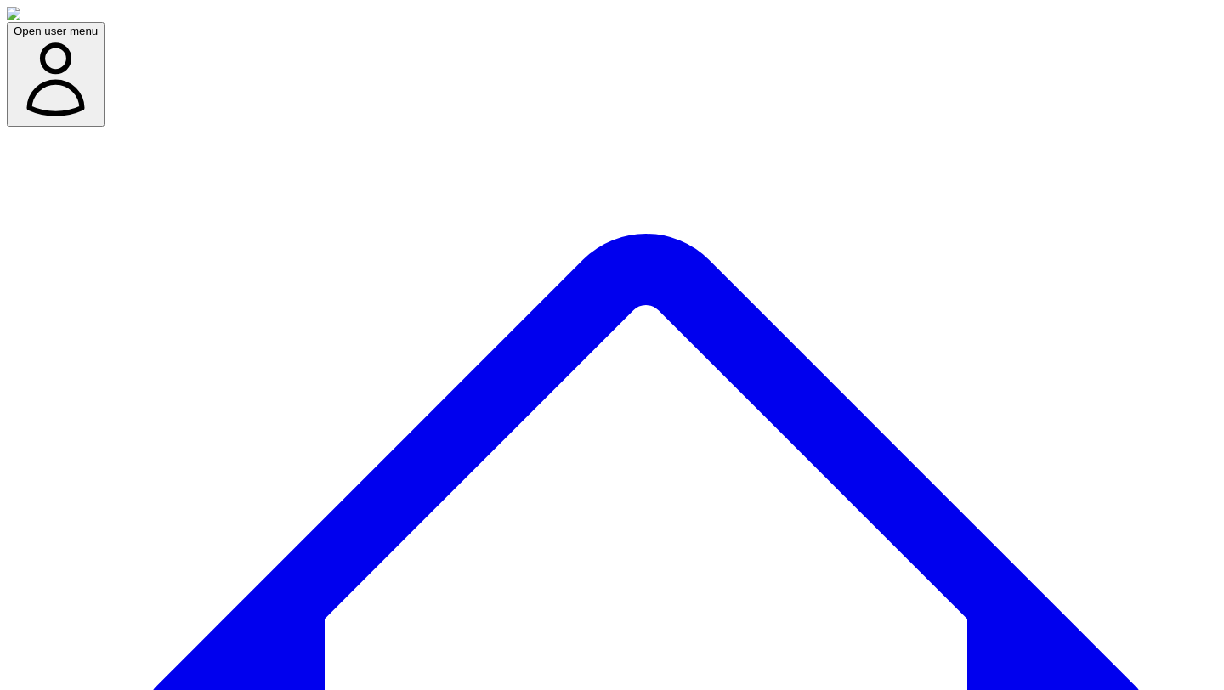
scroll to position [122, 0]
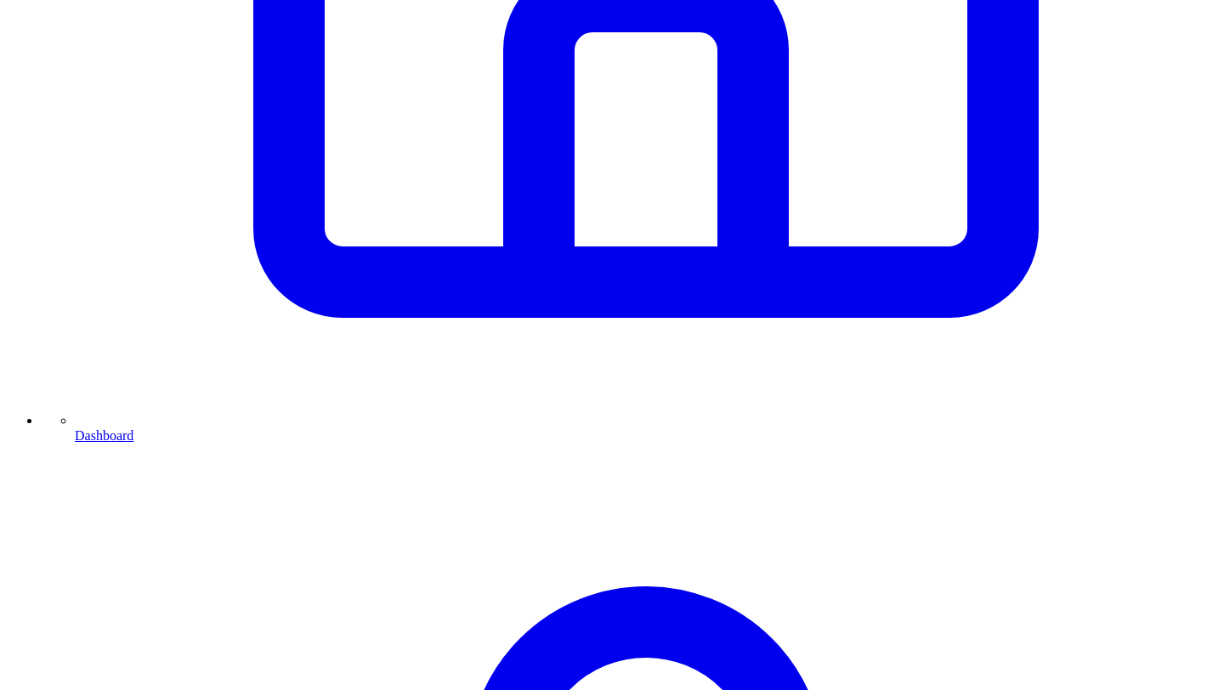
scroll to position [788, 0]
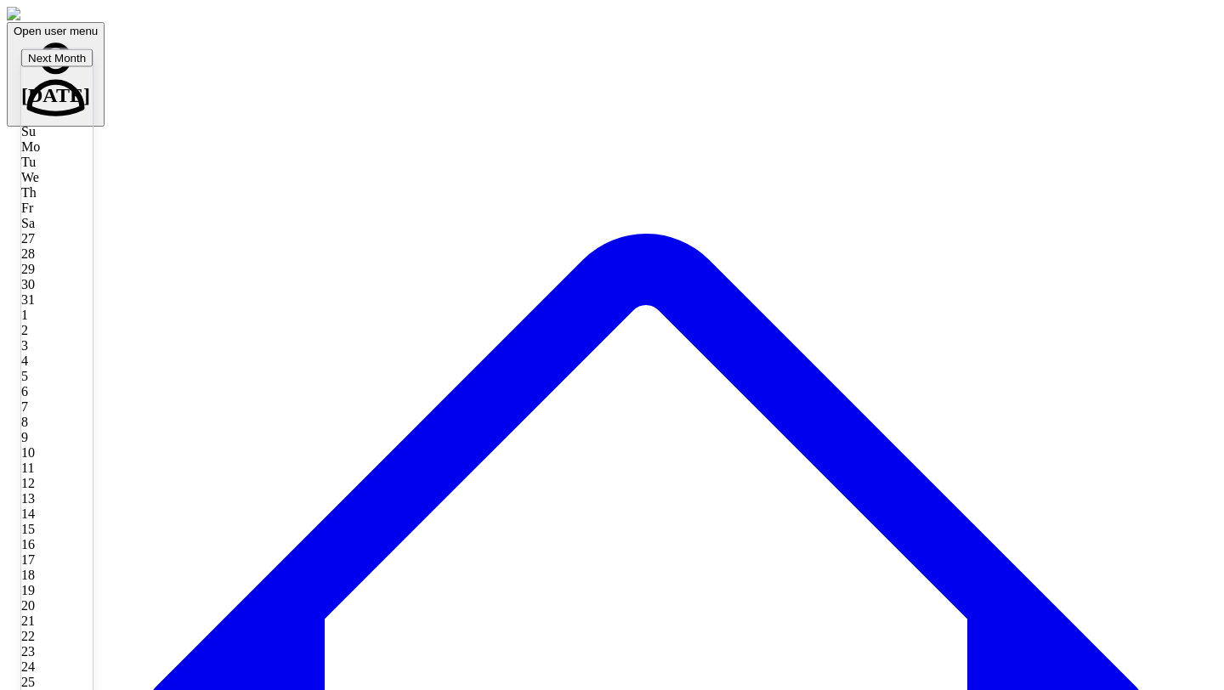
type input "**********"
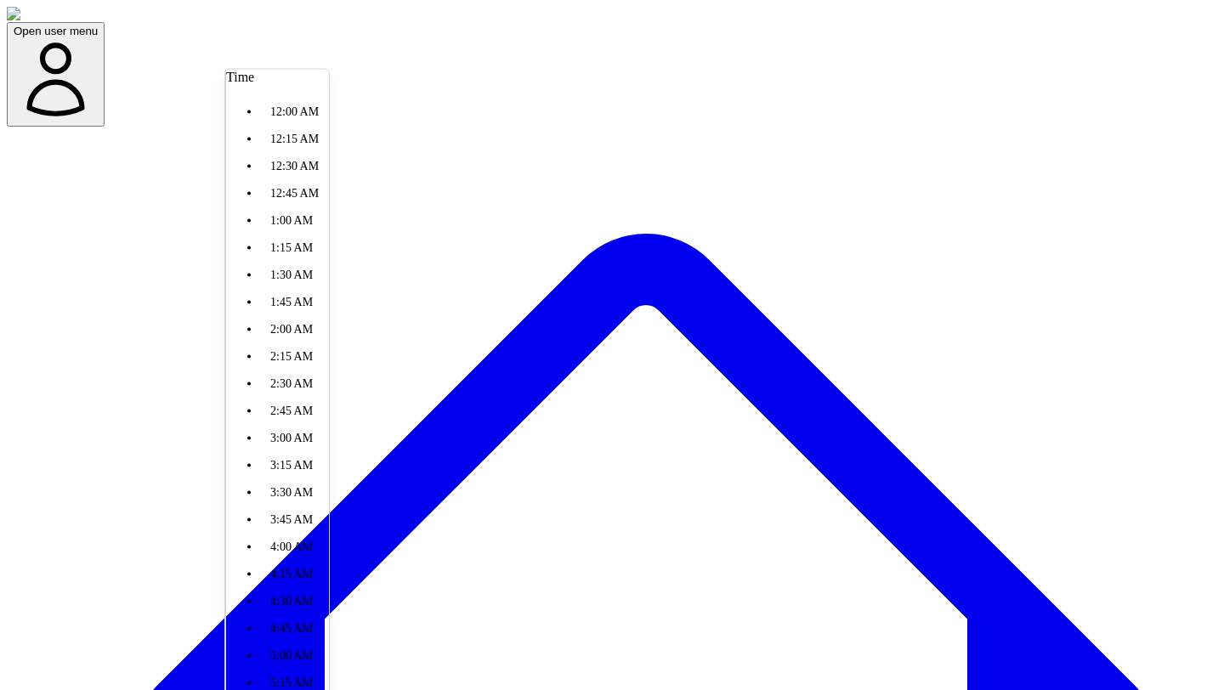
scroll to position [2244, 0]
type input "********"
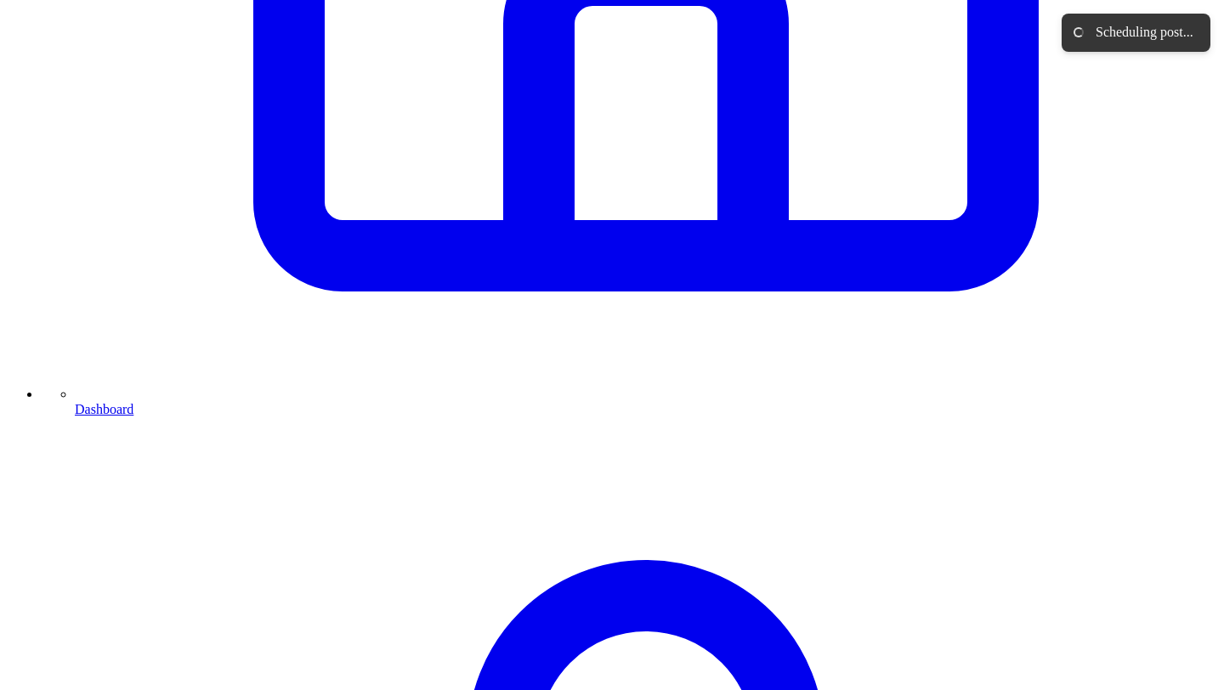
scroll to position [885, 0]
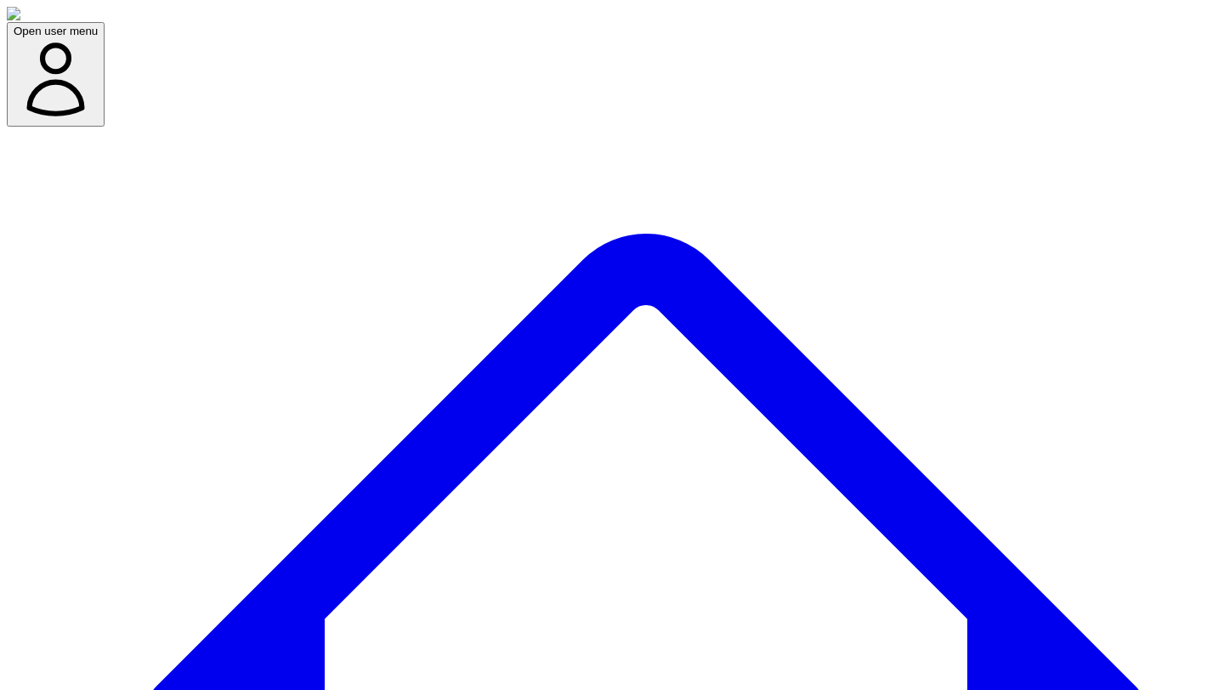
scroll to position [122, 0]
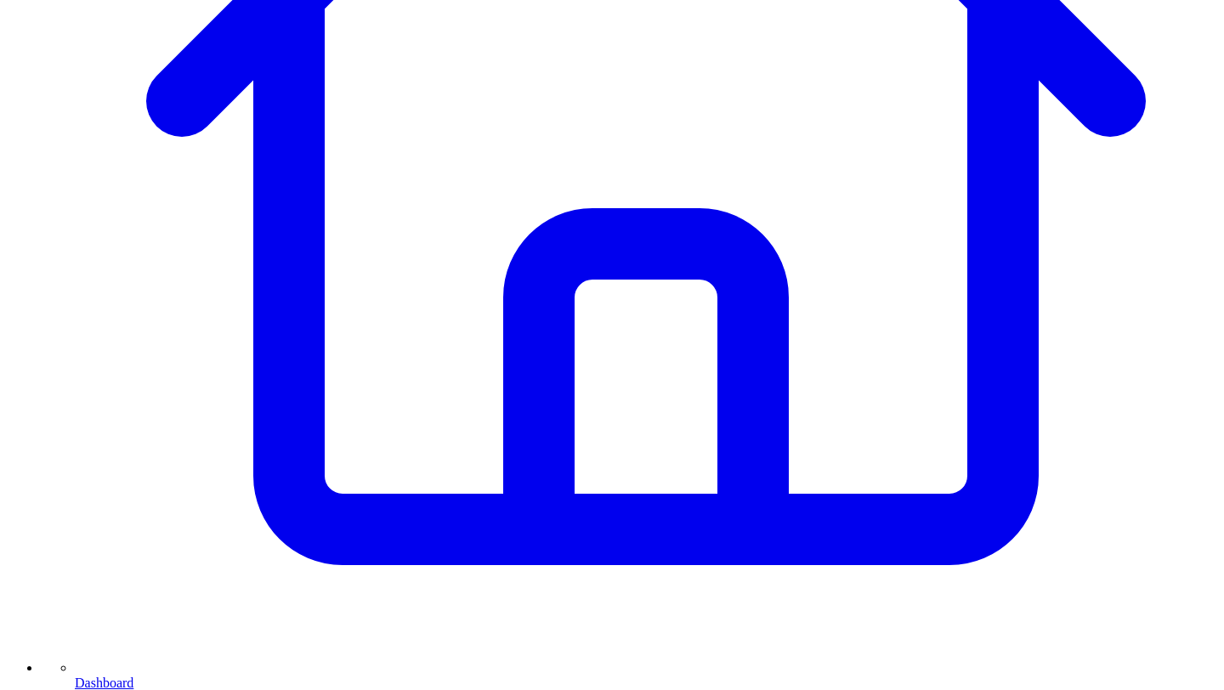
scroll to position [612, 0]
